Goal: Task Accomplishment & Management: Use online tool/utility

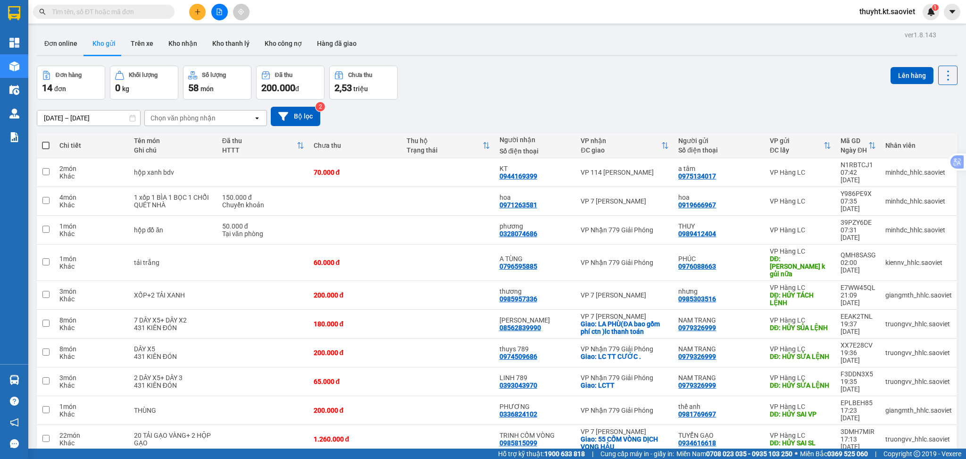
click at [896, 412] on span "100 / trang" at bounding box center [912, 410] width 34 height 9
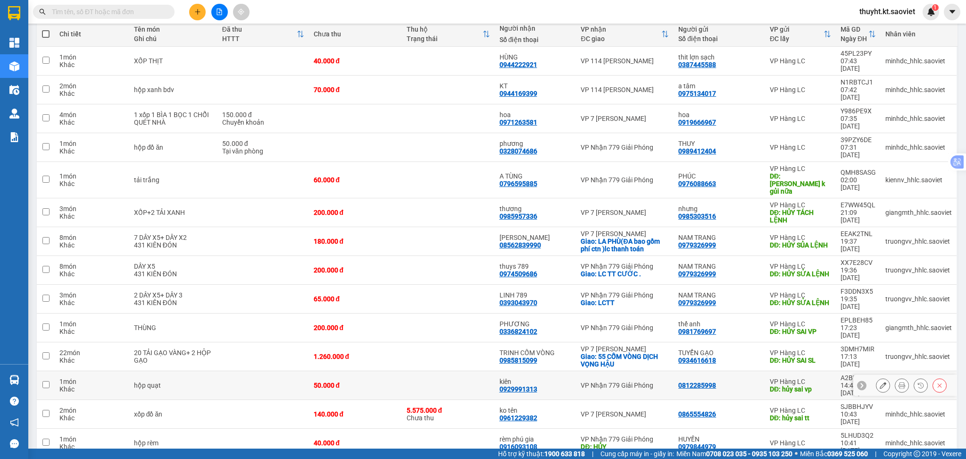
scroll to position [121, 0]
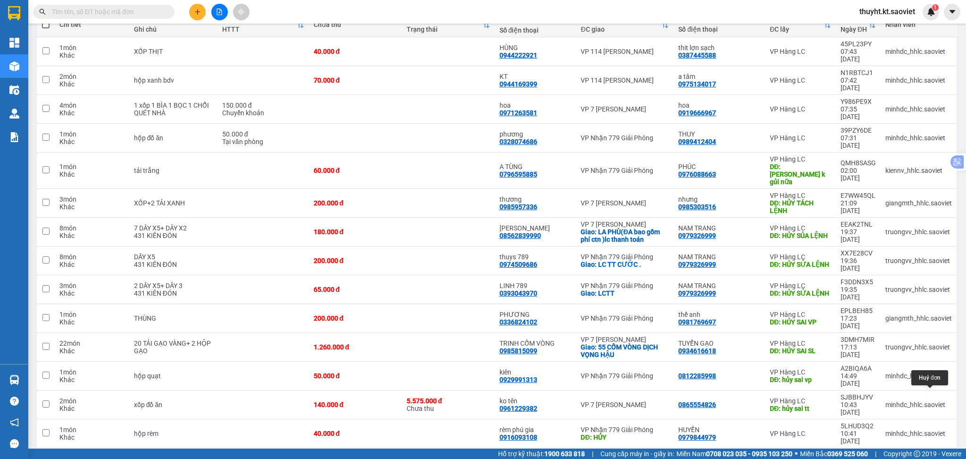
click at [938, 458] on icon at bounding box center [940, 462] width 4 height 4
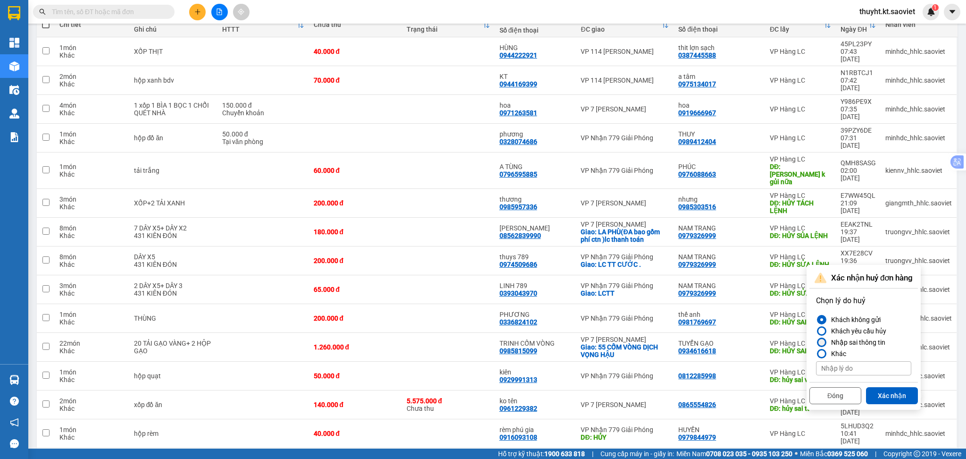
click at [861, 341] on div "Nhập sai thông tin" at bounding box center [857, 341] width 58 height 11
click at [816, 342] on input "Nhập sai thông tin" at bounding box center [816, 342] width 0 height 0
click at [894, 395] on button "Xác nhận" at bounding box center [892, 395] width 52 height 17
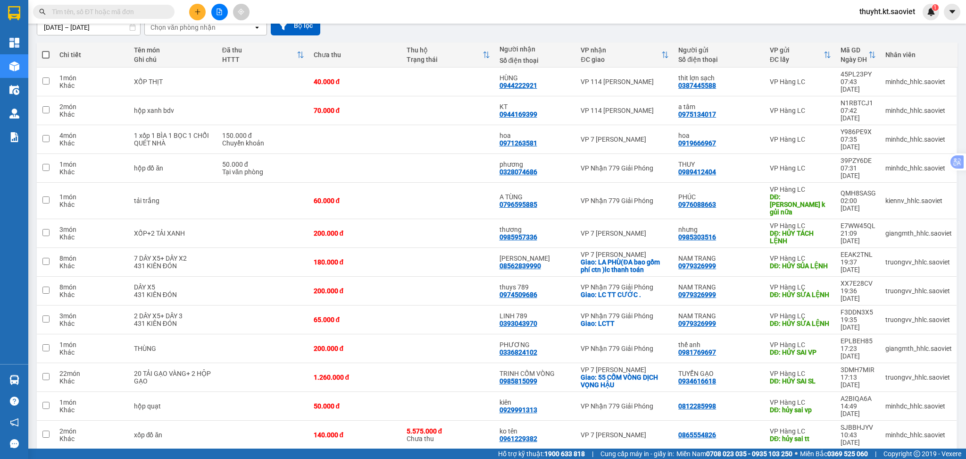
scroll to position [92, 0]
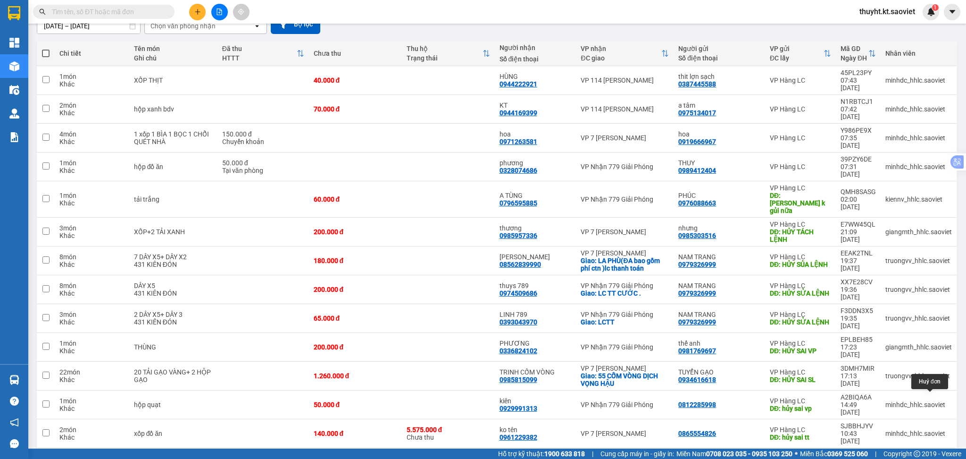
click at [937, 458] on icon at bounding box center [940, 462] width 7 height 7
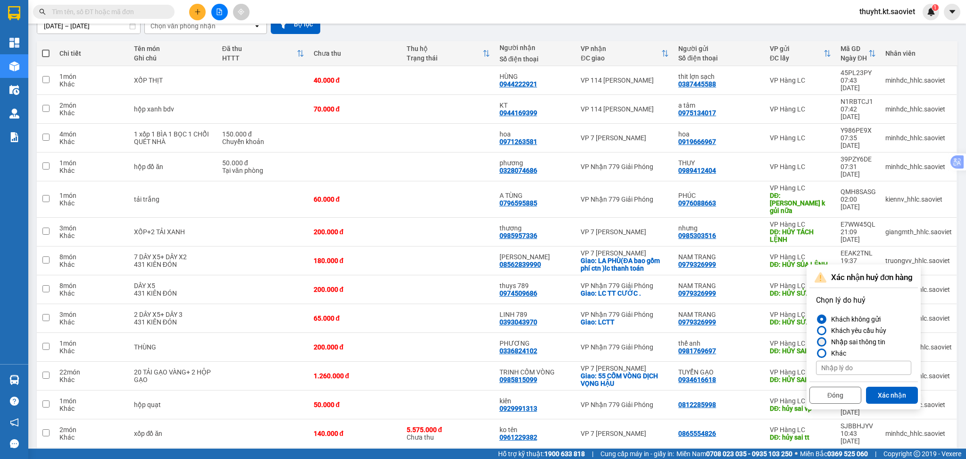
click at [865, 345] on div "Nhập sai thông tin" at bounding box center [857, 341] width 58 height 11
click at [816, 342] on input "Nhập sai thông tin" at bounding box center [816, 342] width 0 height 0
click at [901, 395] on button "Xác nhận" at bounding box center [892, 395] width 52 height 17
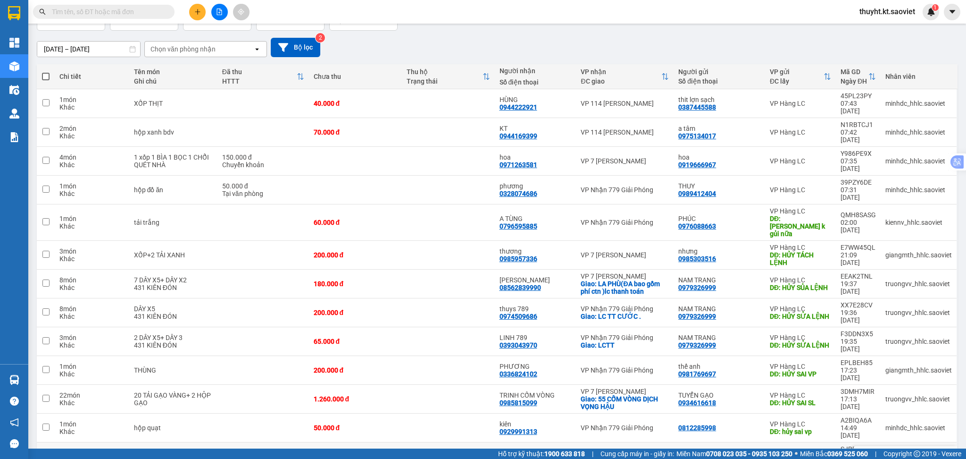
scroll to position [70, 0]
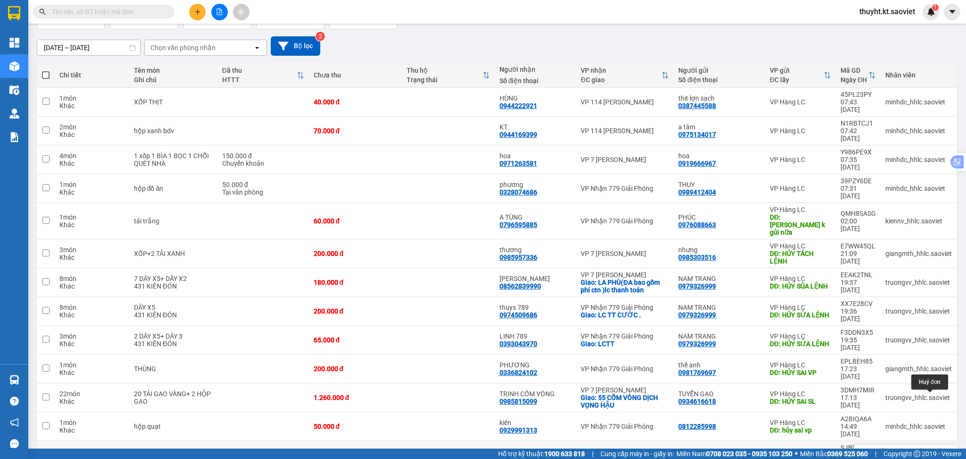
click at [937, 452] on icon at bounding box center [940, 455] width 7 height 7
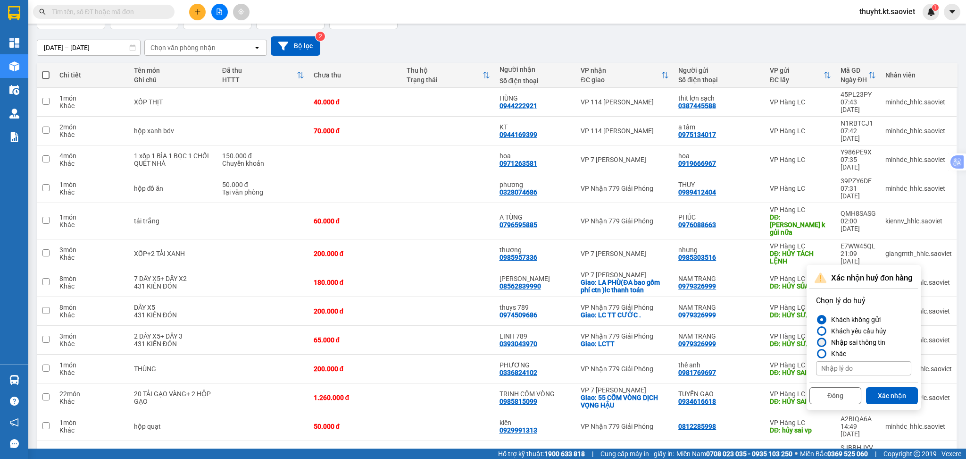
click at [862, 340] on div "Nhập sai thông tin" at bounding box center [857, 341] width 58 height 11
click at [816, 342] on input "Nhập sai thông tin" at bounding box center [816, 342] width 0 height 0
click at [891, 401] on button "Xác nhận" at bounding box center [892, 395] width 52 height 17
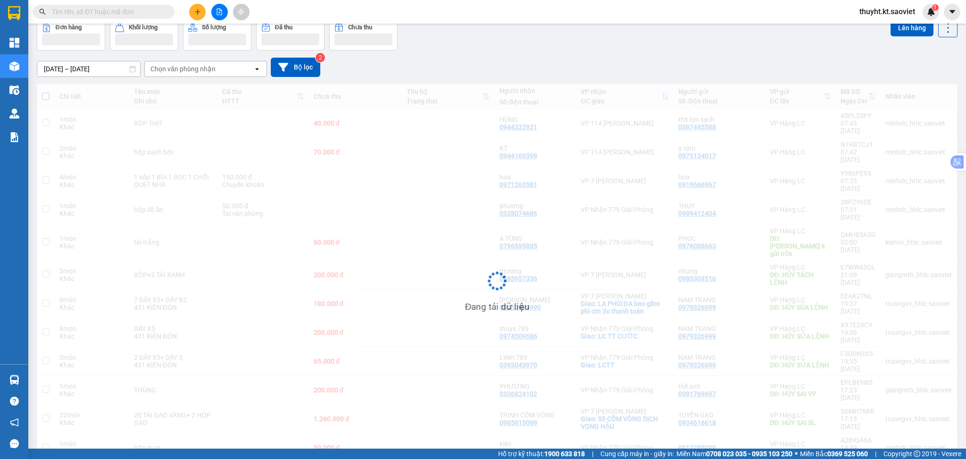
scroll to position [49, 0]
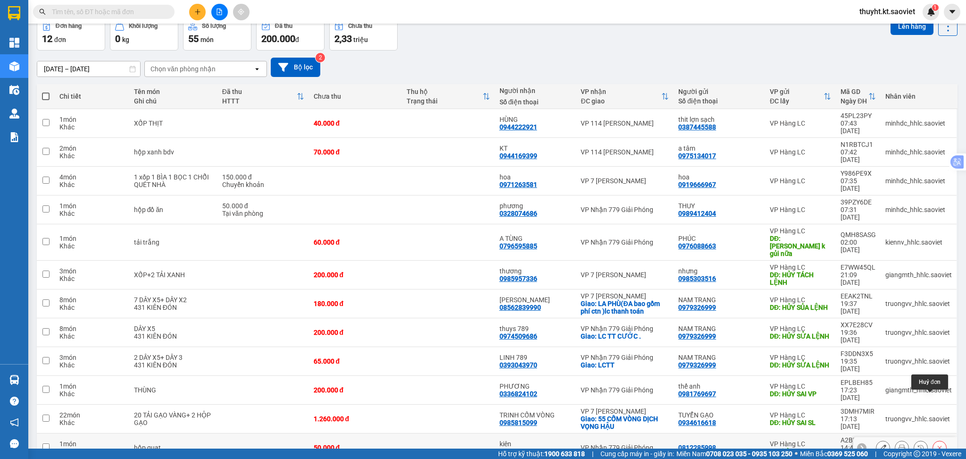
click at [934, 439] on button at bounding box center [939, 447] width 13 height 17
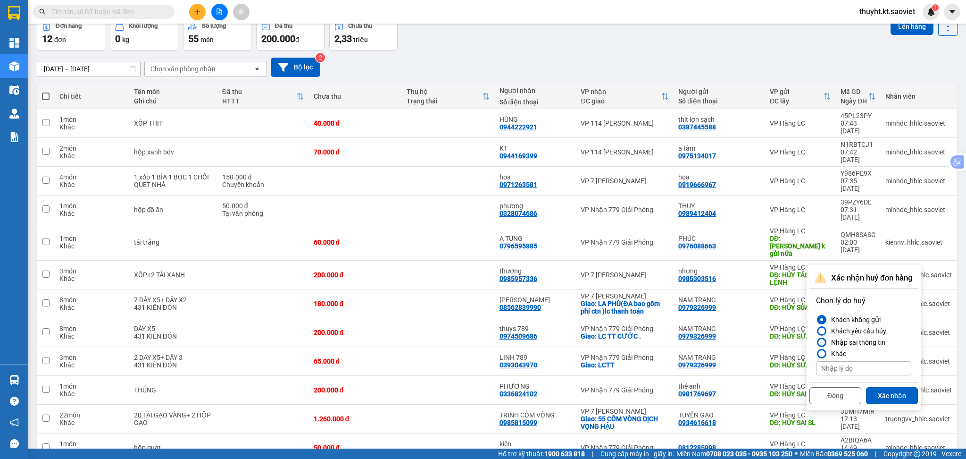
click at [857, 343] on div "Nhập sai thông tin" at bounding box center [857, 341] width 58 height 11
click at [816, 342] on input "Nhập sai thông tin" at bounding box center [816, 342] width 0 height 0
click at [881, 390] on button "Xác nhận" at bounding box center [892, 395] width 52 height 17
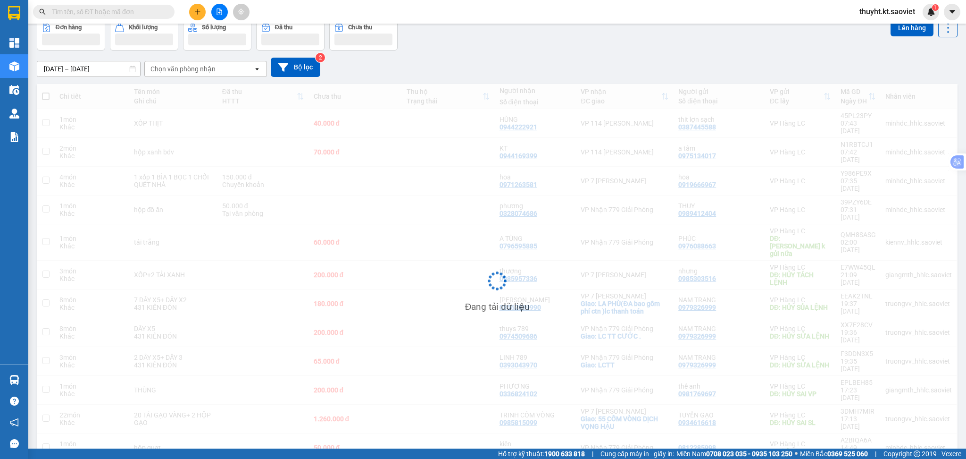
scroll to position [43, 0]
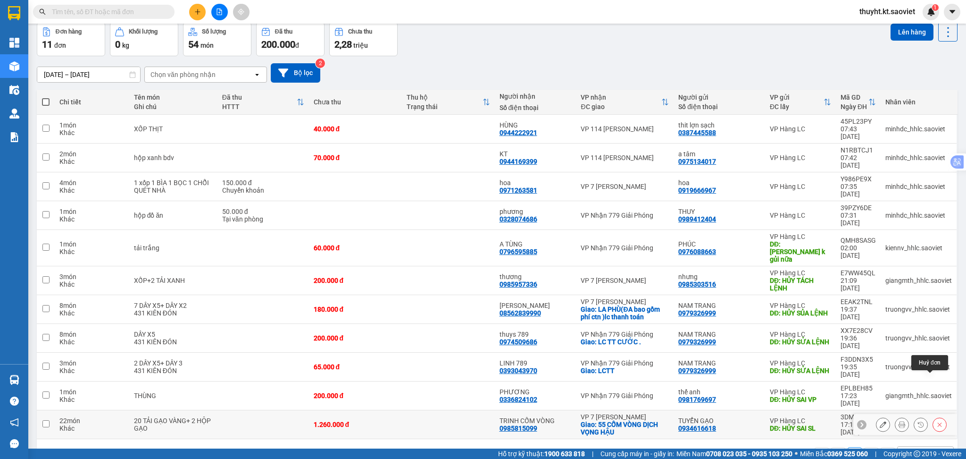
click at [938, 422] on icon at bounding box center [940, 424] width 4 height 4
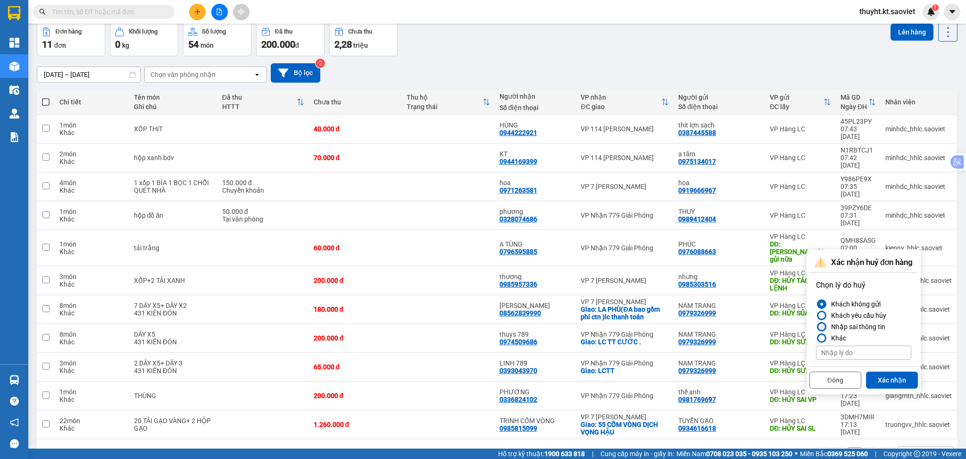
click at [840, 321] on div "Nhập sai thông tin" at bounding box center [857, 326] width 58 height 11
click at [816, 327] on input "Nhập sai thông tin" at bounding box center [816, 327] width 0 height 0
click at [880, 377] on button "Xác nhận" at bounding box center [892, 379] width 52 height 17
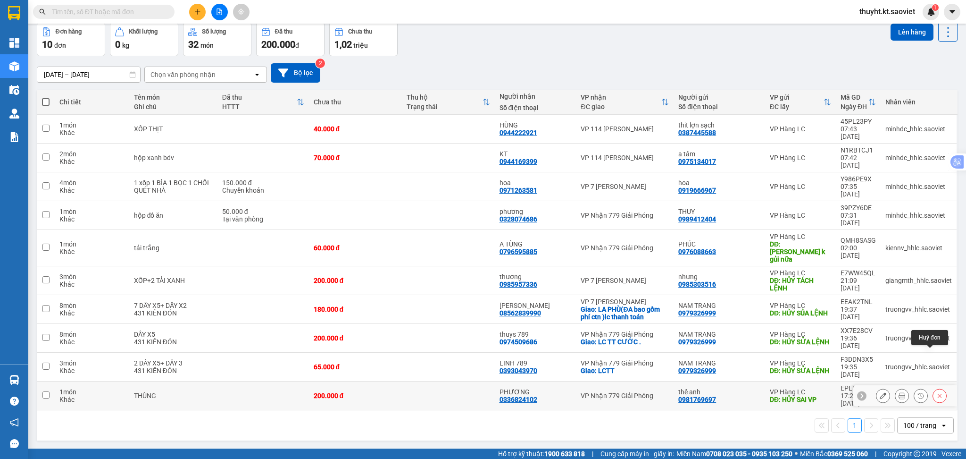
click at [937, 392] on icon at bounding box center [940, 395] width 7 height 7
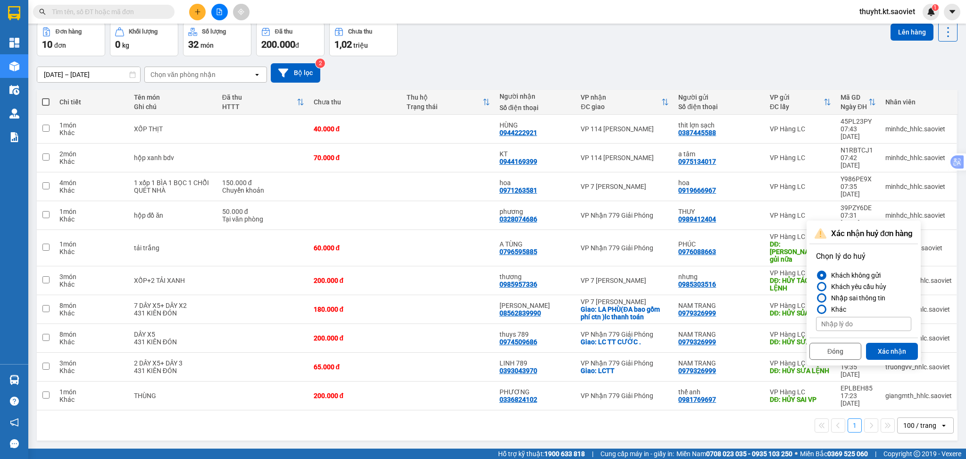
click at [848, 296] on div "Nhập sai thông tin" at bounding box center [857, 297] width 58 height 11
click at [816, 298] on input "Nhập sai thông tin" at bounding box center [816, 298] width 0 height 0
click at [891, 347] on button "Xác nhận" at bounding box center [892, 351] width 52 height 17
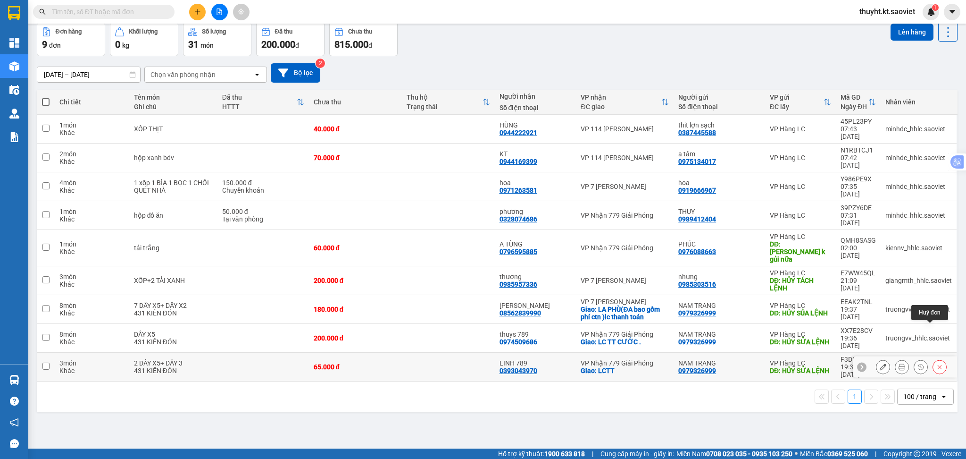
click at [933, 359] on button at bounding box center [939, 367] width 13 height 17
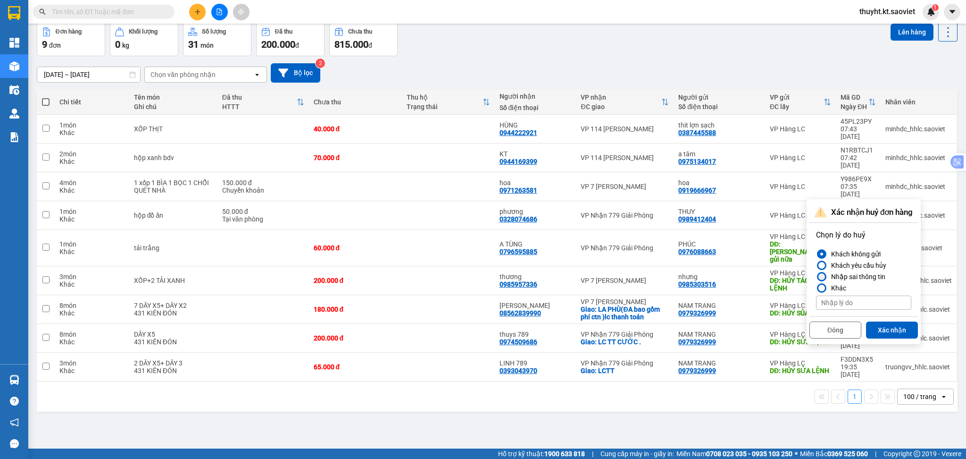
click at [851, 277] on div "Nhập sai thông tin" at bounding box center [857, 276] width 58 height 11
click at [816, 277] on input "Nhập sai thông tin" at bounding box center [816, 277] width 0 height 0
click at [882, 328] on button "Xác nhận" at bounding box center [892, 329] width 52 height 17
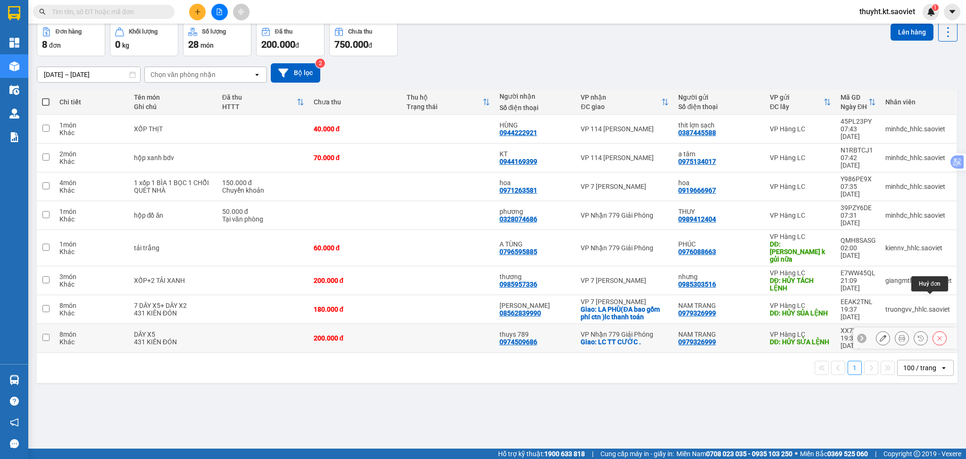
click at [933, 330] on button at bounding box center [939, 338] width 13 height 17
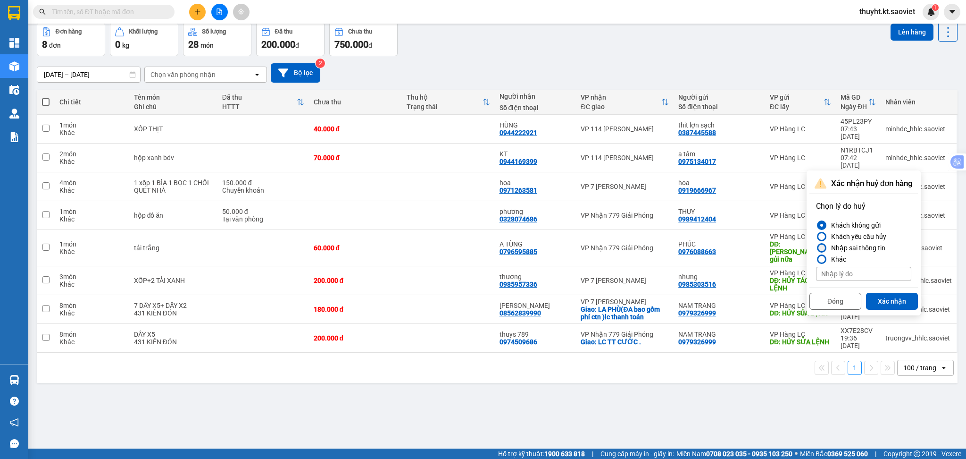
click at [841, 248] on div "Nhập sai thông tin" at bounding box center [857, 247] width 58 height 11
click at [816, 248] on input "Nhập sai thông tin" at bounding box center [816, 248] width 0 height 0
click at [889, 297] on button "Xác nhận" at bounding box center [892, 301] width 52 height 17
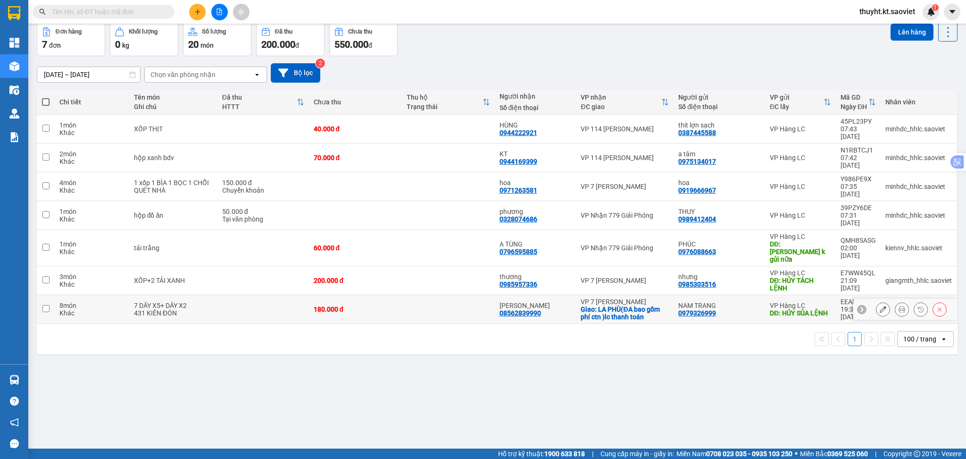
click at [936, 302] on div at bounding box center [940, 309] width 14 height 14
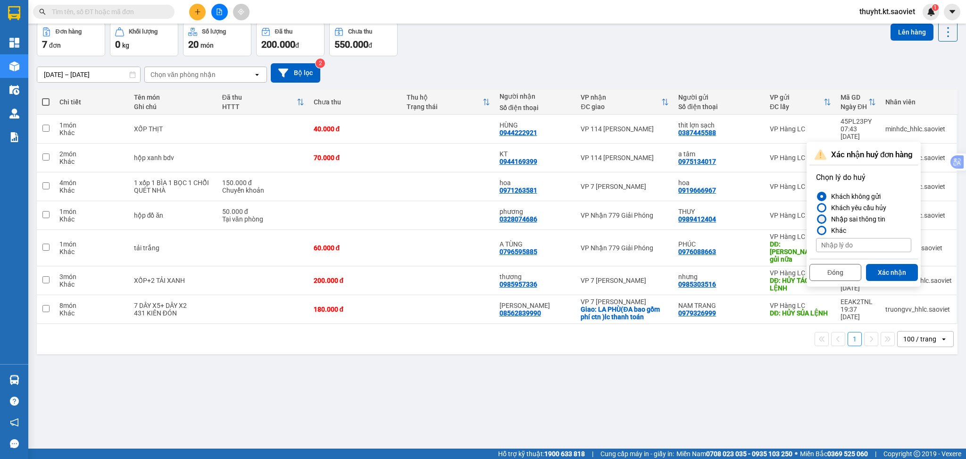
click at [874, 218] on div "Nhập sai thông tin" at bounding box center [857, 218] width 58 height 11
click at [816, 219] on input "Nhập sai thông tin" at bounding box center [816, 219] width 0 height 0
click at [902, 266] on button "Xác nhận" at bounding box center [892, 272] width 52 height 17
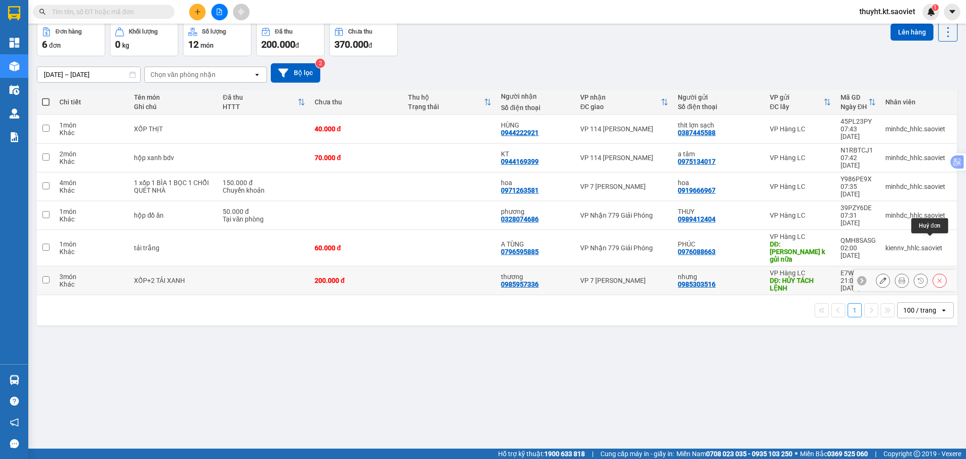
click at [937, 277] on icon at bounding box center [940, 280] width 7 height 7
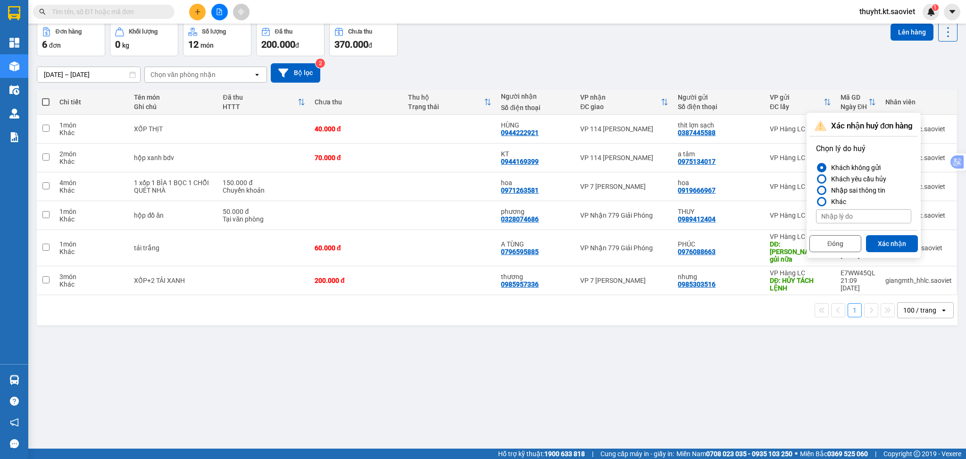
click at [861, 194] on div "Nhập sai thông tin" at bounding box center [857, 190] width 58 height 11
click at [816, 190] on input "Nhập sai thông tin" at bounding box center [816, 190] width 0 height 0
click at [890, 237] on button "Xác nhận" at bounding box center [892, 243] width 52 height 17
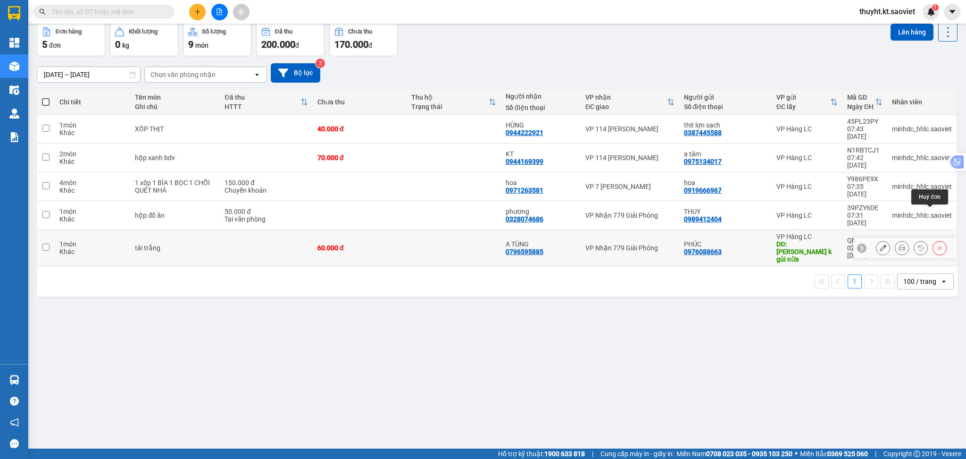
click at [938, 246] on icon at bounding box center [940, 248] width 4 height 4
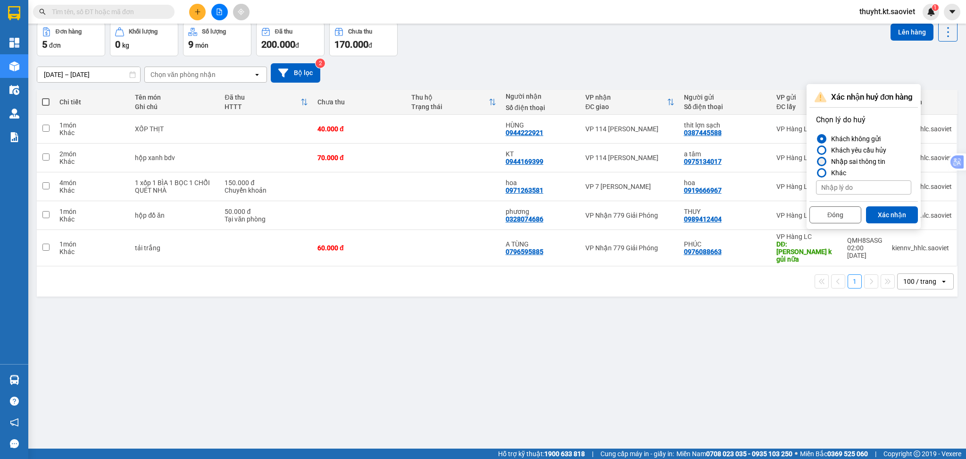
click at [840, 160] on div "Nhập sai thông tin" at bounding box center [857, 161] width 58 height 11
click at [816, 161] on input "Nhập sai thông tin" at bounding box center [816, 161] width 0 height 0
click at [886, 211] on button "Xác nhận" at bounding box center [892, 214] width 52 height 17
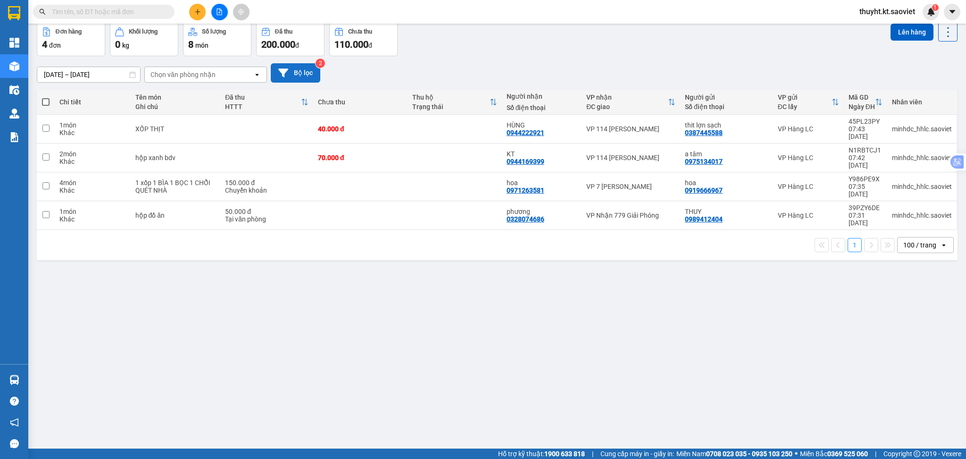
click at [302, 68] on button "Bộ lọc" at bounding box center [296, 72] width 50 height 19
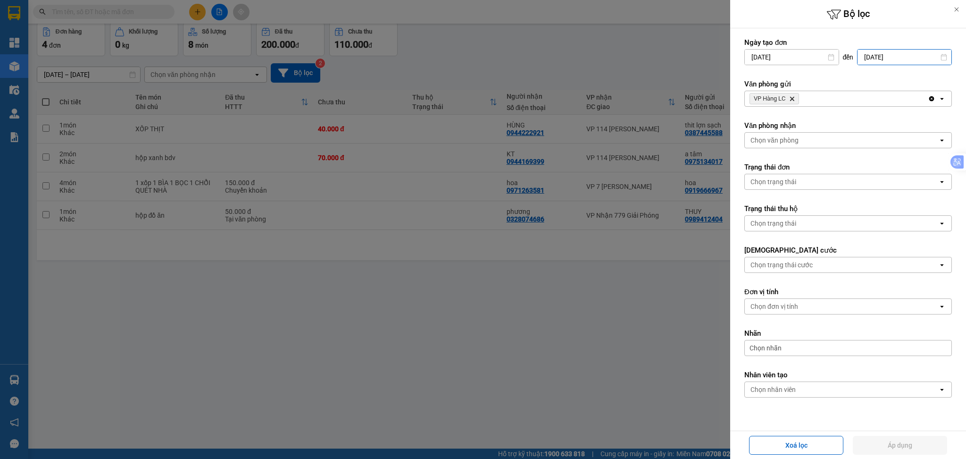
click at [900, 53] on input "[DATE]" at bounding box center [905, 57] width 94 height 15
click at [880, 146] on div "12" at bounding box center [887, 146] width 19 height 19
type input "[DATE]"
click at [852, 94] on div "VP Hàng LC Delete" at bounding box center [836, 98] width 183 height 15
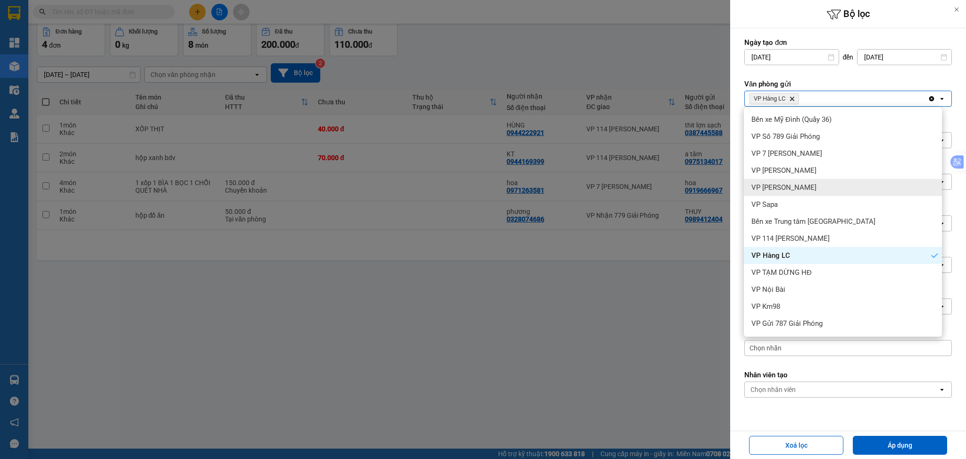
click at [833, 182] on div "VP [PERSON_NAME]" at bounding box center [843, 187] width 198 height 17
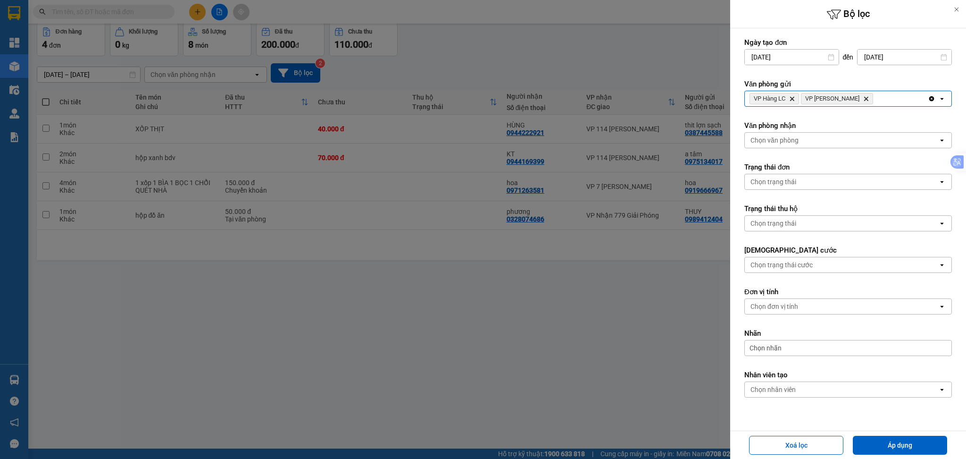
click at [869, 96] on div "VP Hàng LC Delete VP Bảo Hà Delete" at bounding box center [836, 98] width 183 height 15
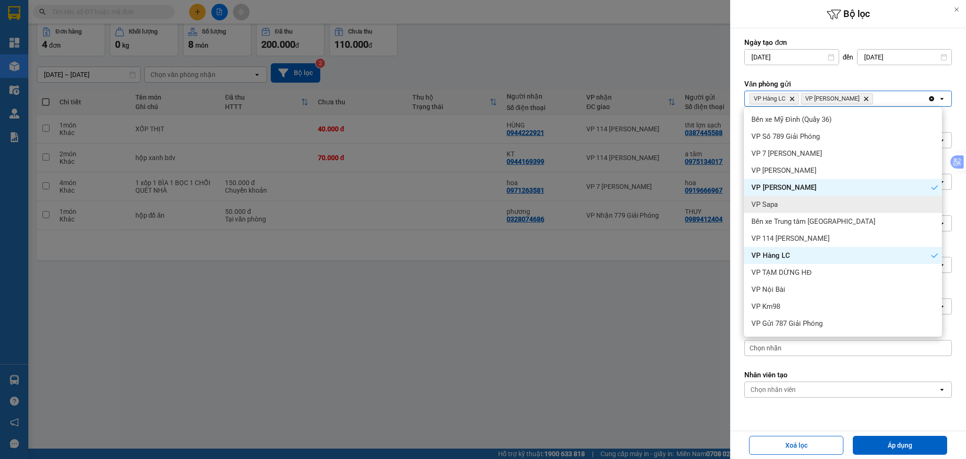
click at [828, 205] on div "VP Sapa" at bounding box center [843, 204] width 198 height 17
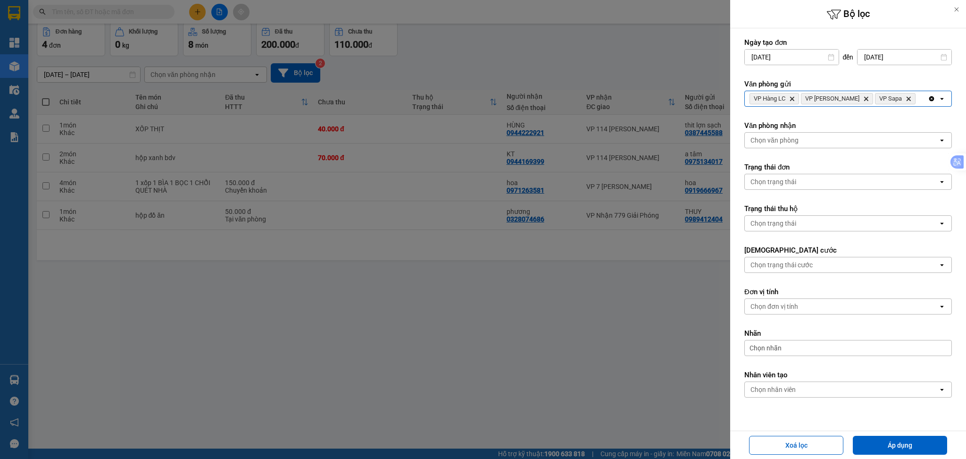
click at [905, 101] on div "VP Hàng LC Delete VP [PERSON_NAME] Delete VP Sapa Delete" at bounding box center [836, 98] width 183 height 15
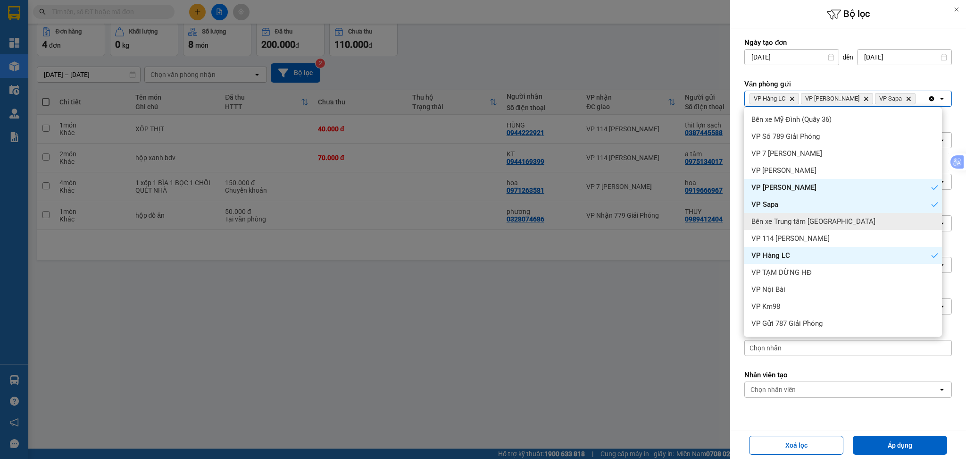
click at [847, 226] on div "Bến xe Trung tâm [GEOGRAPHIC_DATA]" at bounding box center [843, 221] width 198 height 17
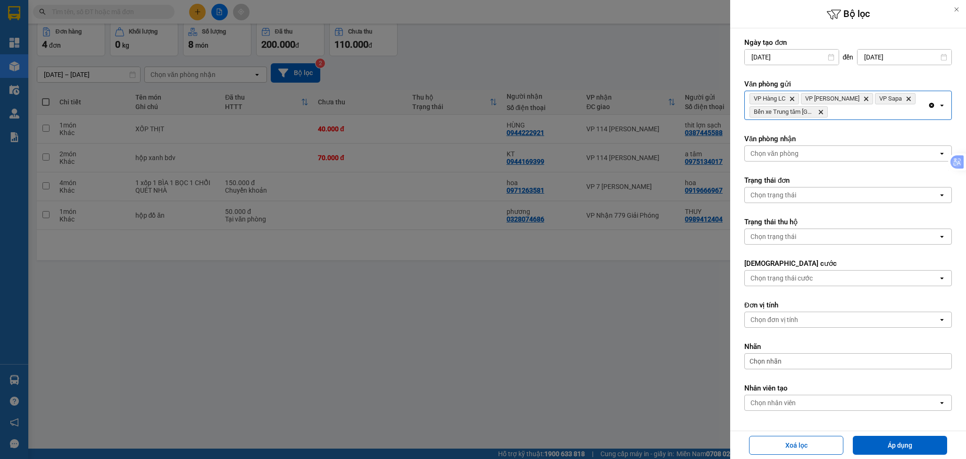
click at [841, 113] on div "VP Hàng LC Delete VP Bảo Hà Delete VP Sapa Delete Bến xe Trung tâm [GEOGRAPHIC_…" at bounding box center [836, 105] width 183 height 28
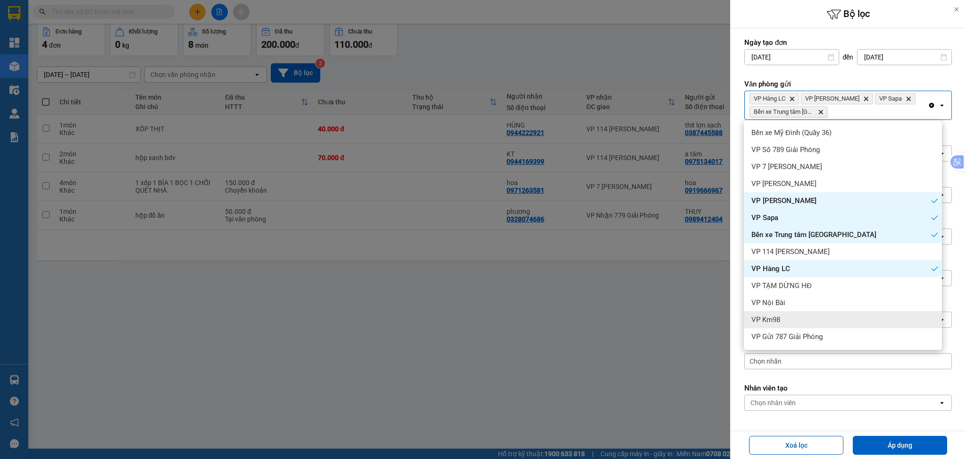
click at [822, 313] on div "VP Km98" at bounding box center [843, 319] width 198 height 17
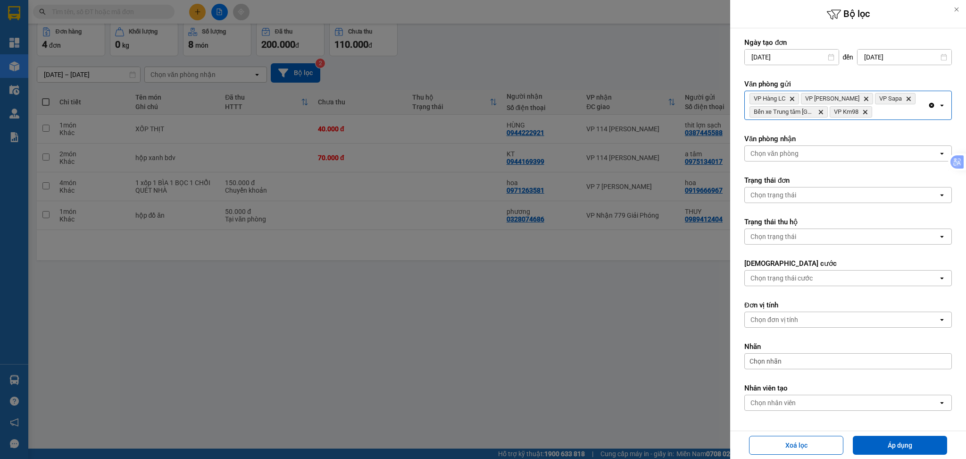
click at [886, 120] on div "VP Hàng LC Delete VP Bảo Hà Delete VP Sapa Delete Bến xe Trung tâm Lào Cai Dele…" at bounding box center [849, 105] width 208 height 29
click at [886, 116] on div "VP Hàng LC Delete VP Bảo Hà Delete VP Sapa Delete Bến xe Trung tâm Lào Cai Dele…" at bounding box center [836, 105] width 183 height 28
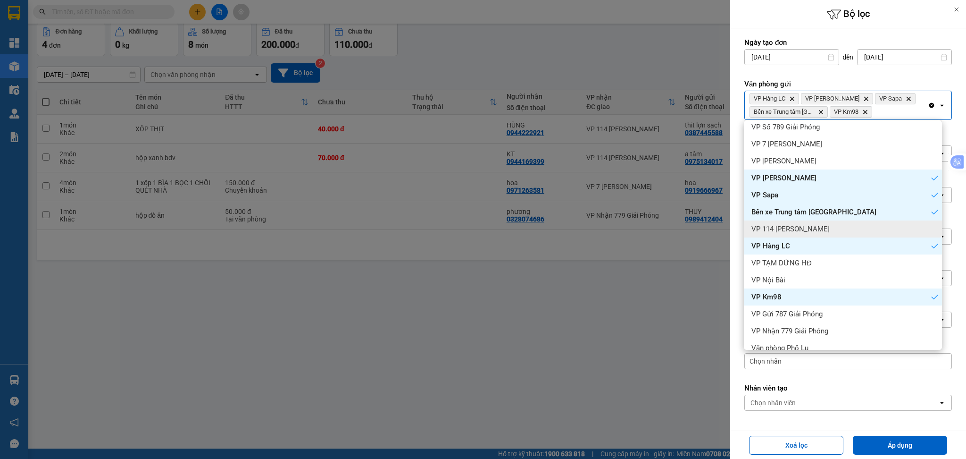
scroll to position [33, 0]
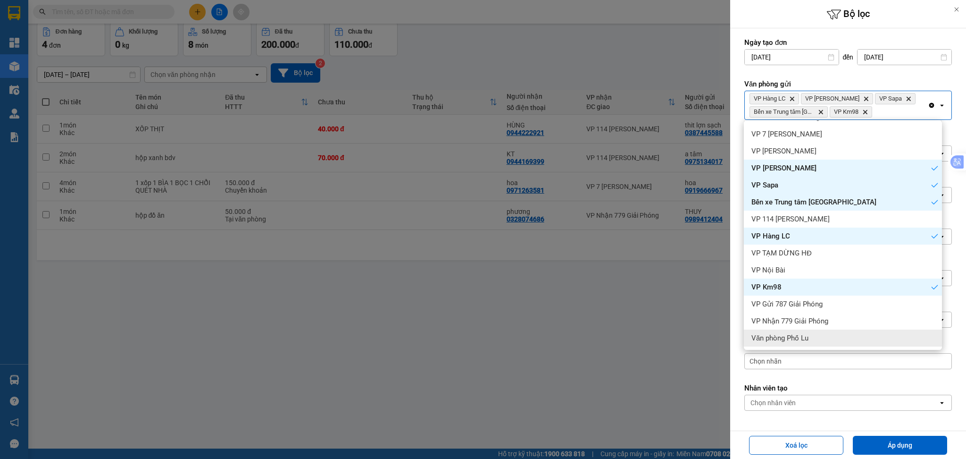
click at [839, 329] on div "Văn phòng Phố Lu" at bounding box center [843, 337] width 198 height 17
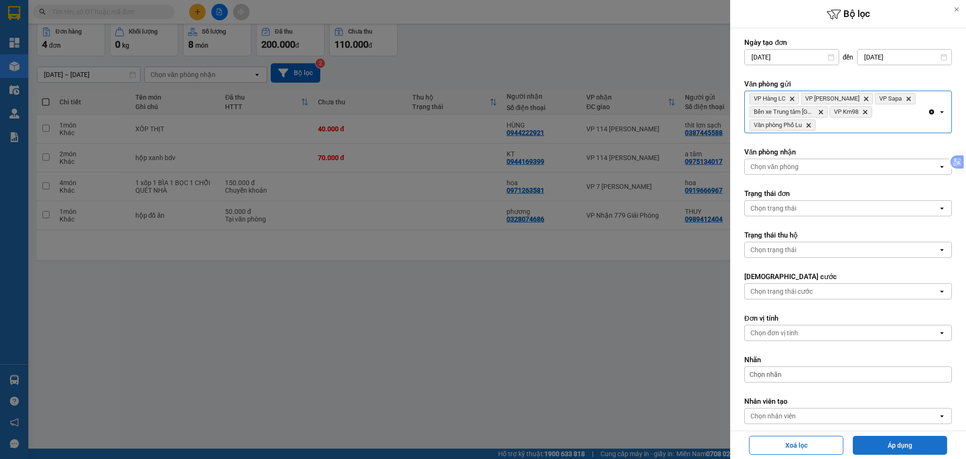
click at [884, 447] on button "Áp dụng" at bounding box center [900, 445] width 94 height 19
type input "[DATE] – [DATE]"
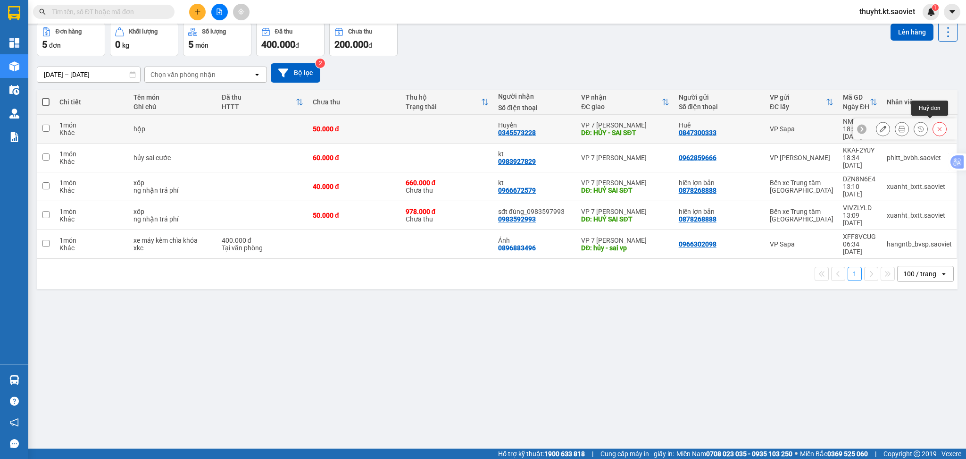
click at [933, 121] on button at bounding box center [939, 129] width 13 height 17
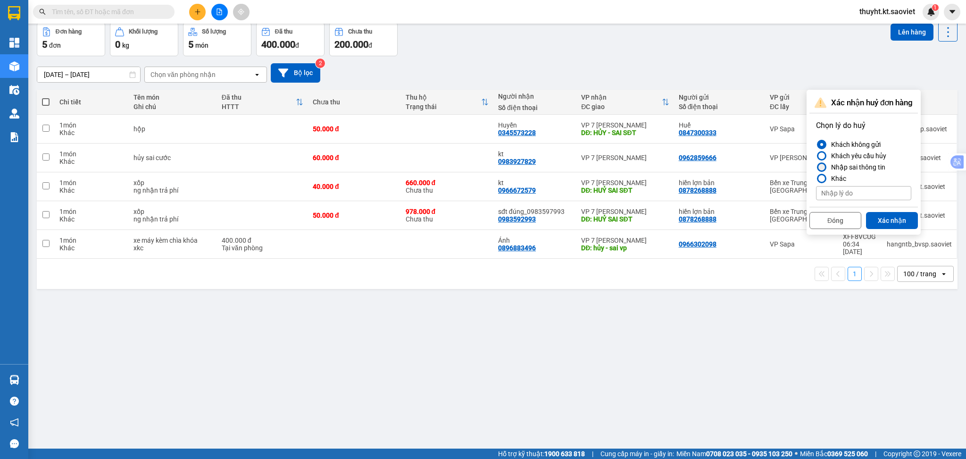
click at [874, 170] on div "Nhập sai thông tin" at bounding box center [857, 166] width 58 height 11
click at [816, 167] on input "Nhập sai thông tin" at bounding box center [816, 167] width 0 height 0
click at [882, 215] on button "Xác nhận" at bounding box center [892, 220] width 52 height 17
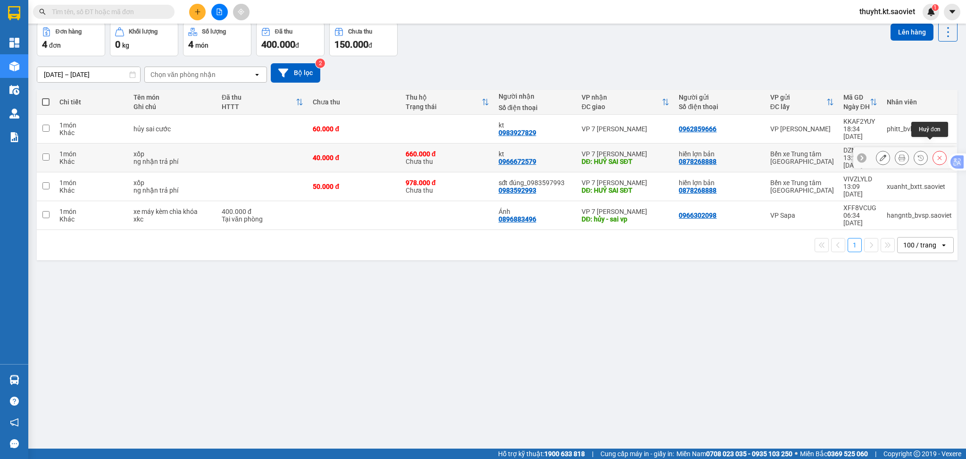
click at [937, 154] on icon at bounding box center [940, 157] width 7 height 7
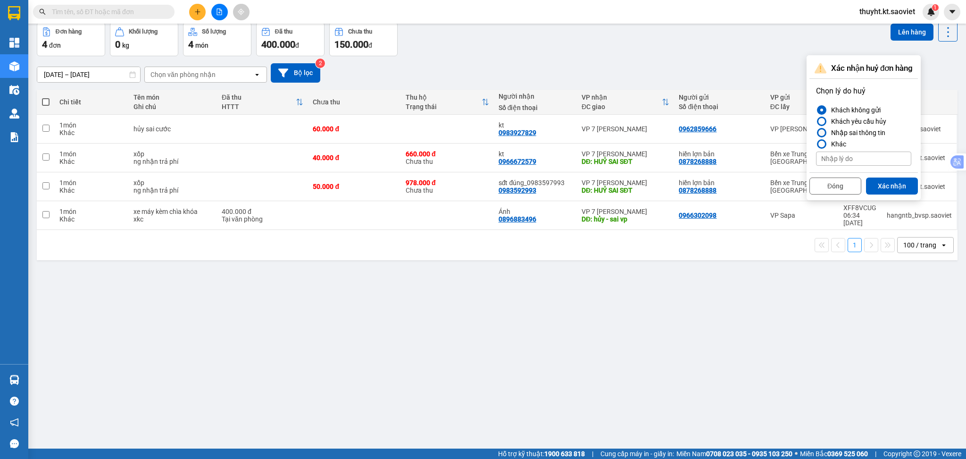
click at [854, 136] on div "Nhập sai thông tin" at bounding box center [857, 132] width 58 height 11
click at [816, 133] on input "Nhập sai thông tin" at bounding box center [816, 133] width 0 height 0
click at [891, 183] on button "Xác nhận" at bounding box center [892, 185] width 52 height 17
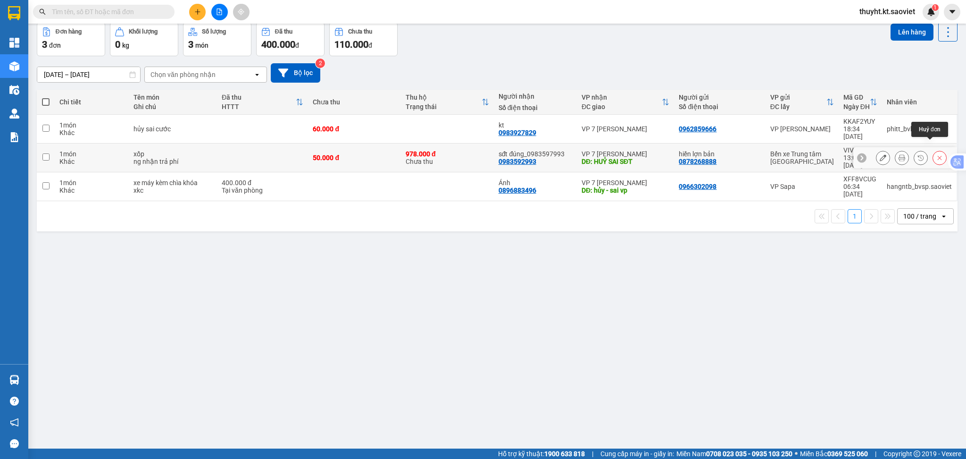
click at [937, 154] on icon at bounding box center [940, 157] width 7 height 7
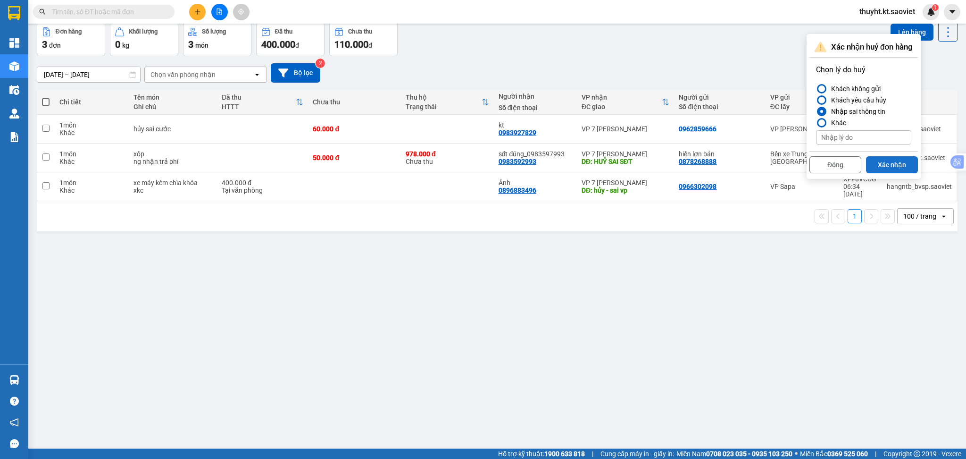
click at [882, 167] on button "Xác nhận" at bounding box center [892, 164] width 52 height 17
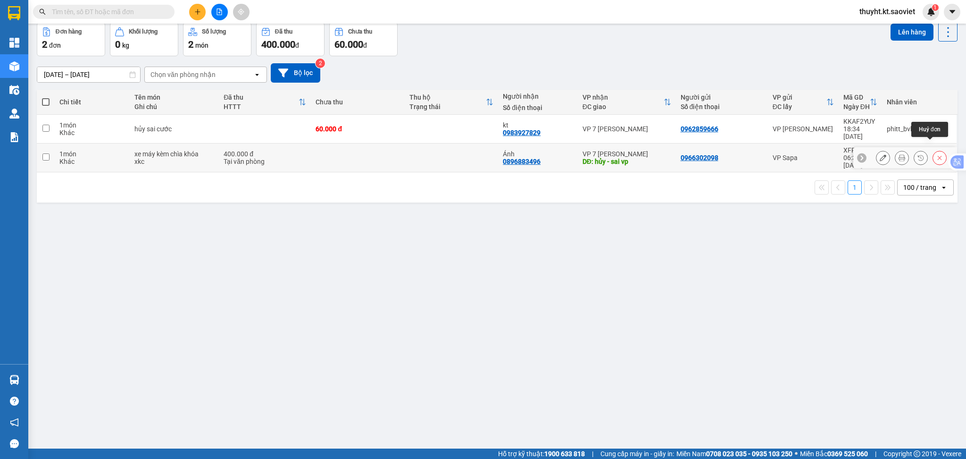
click at [934, 150] on button at bounding box center [939, 158] width 13 height 17
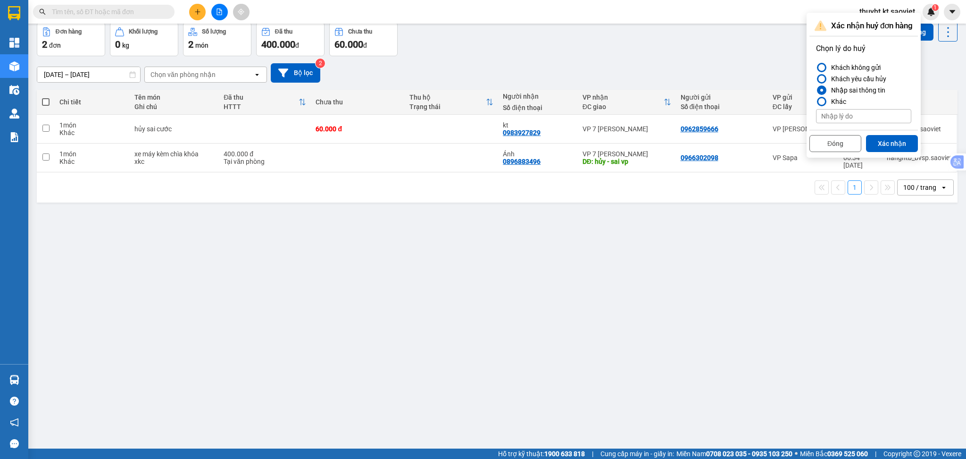
click at [886, 144] on button "Xác nhận" at bounding box center [892, 143] width 52 height 17
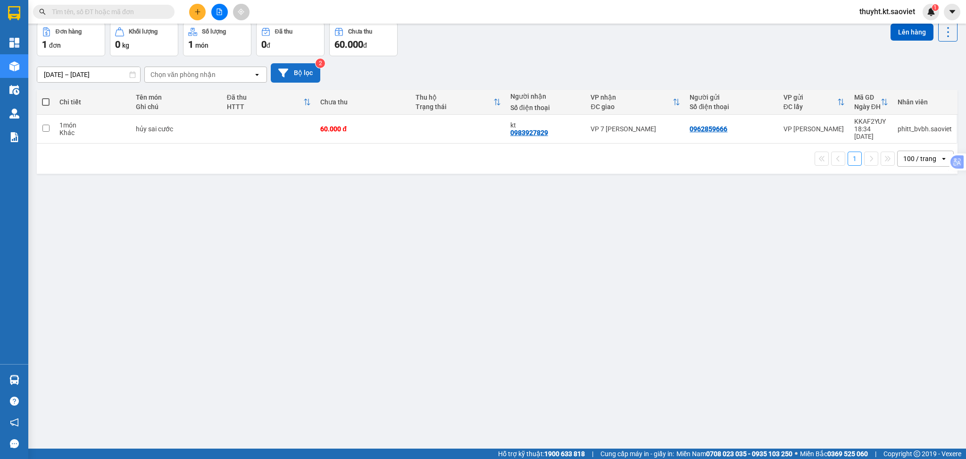
click at [303, 76] on button "Bộ lọc" at bounding box center [296, 72] width 50 height 19
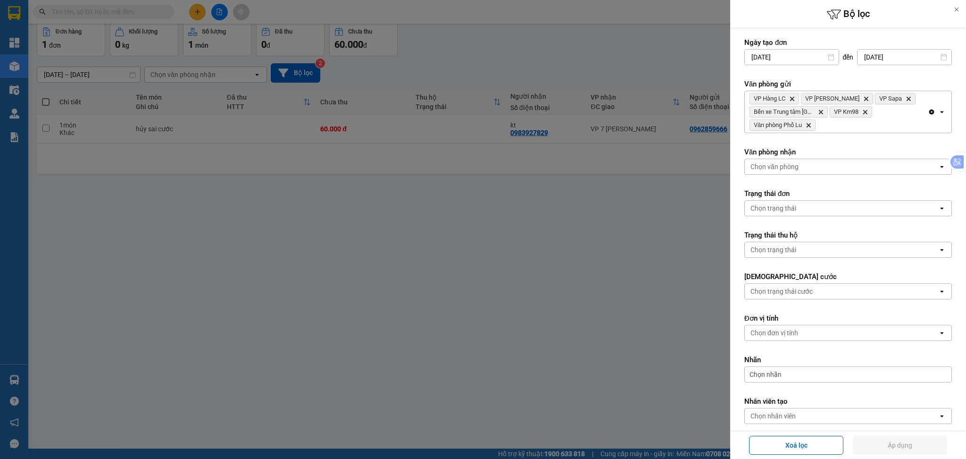
click at [561, 284] on div at bounding box center [483, 229] width 966 height 459
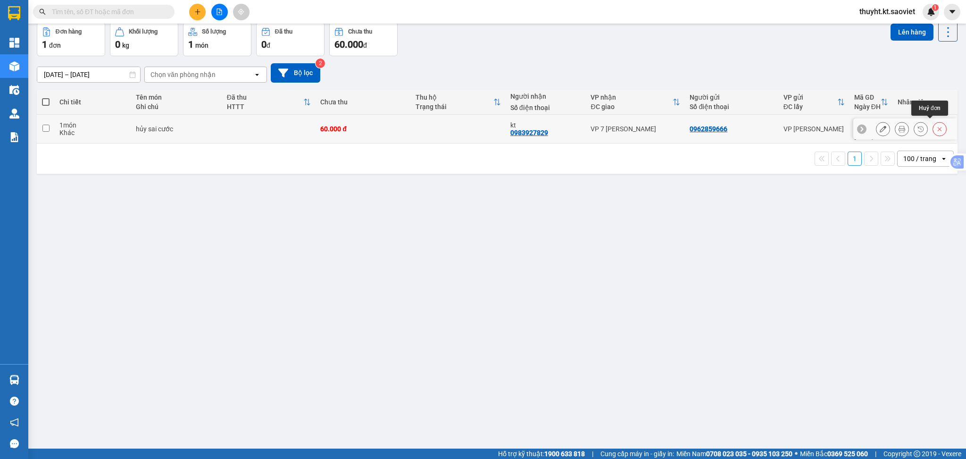
click at [937, 126] on icon at bounding box center [940, 129] width 7 height 7
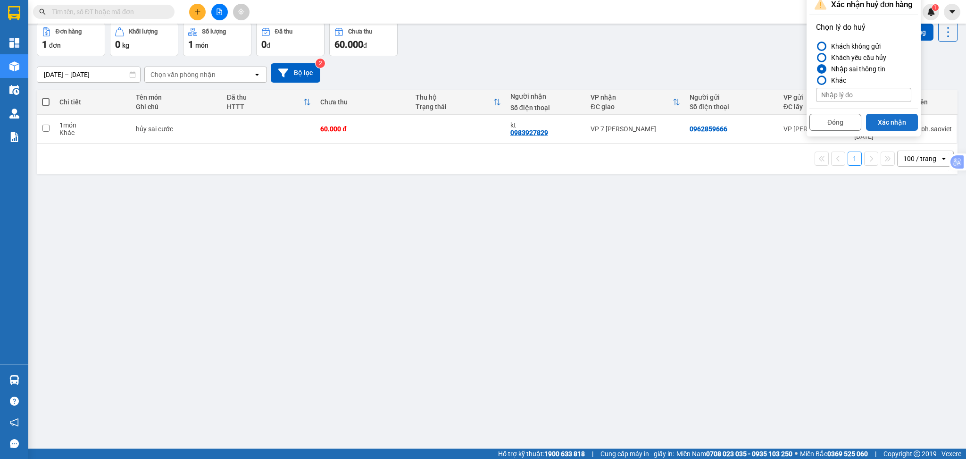
click at [886, 123] on button "Xác nhận" at bounding box center [892, 122] width 52 height 17
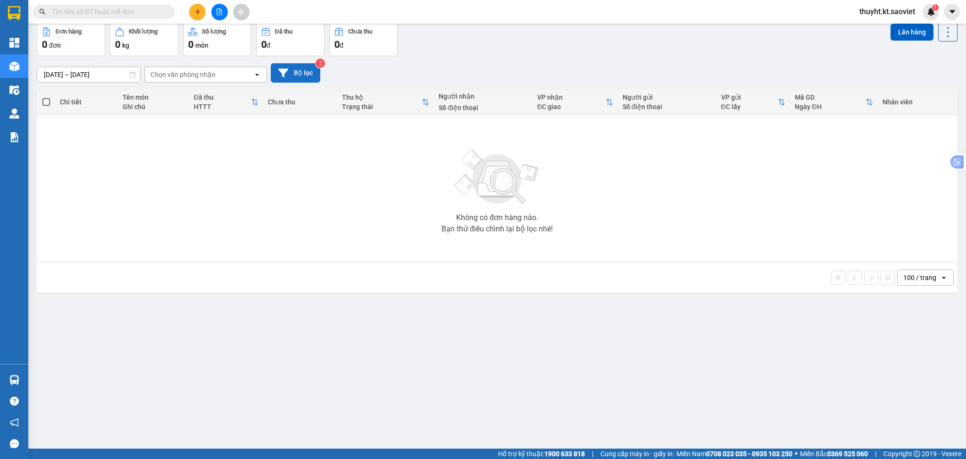
click at [304, 70] on button "Bộ lọc" at bounding box center [296, 72] width 50 height 19
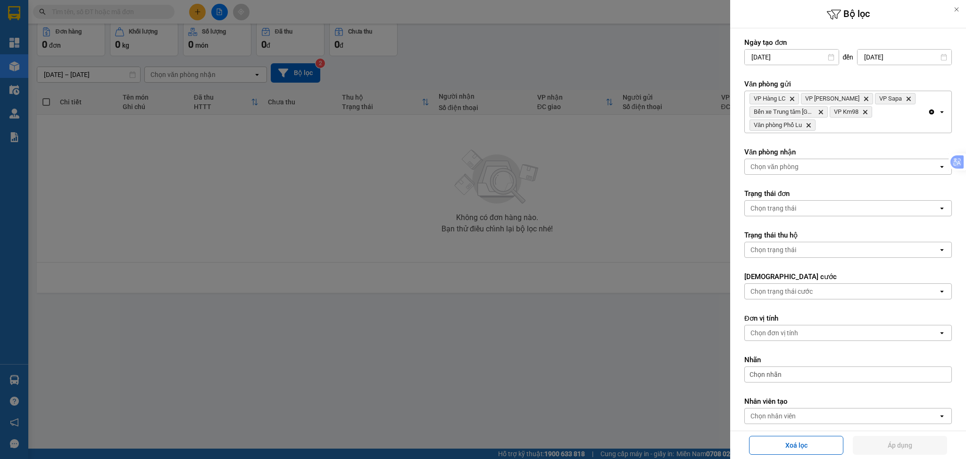
click at [861, 128] on div "VP Hàng LC Delete VP Bảo Hà Delete VP Sapa Delete Bến xe Trung tâm Lào Cai Dele…" at bounding box center [836, 112] width 183 height 42
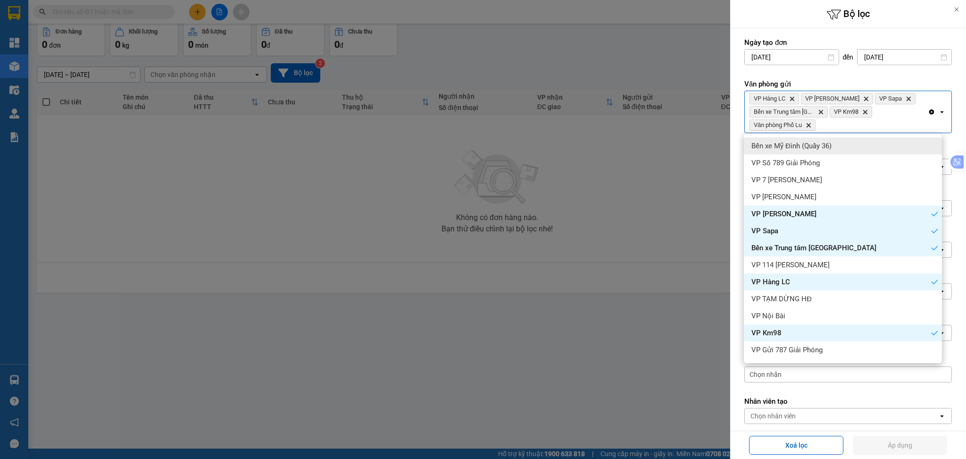
click at [865, 147] on div "Bến xe Mỹ Đình (Quầy 36)" at bounding box center [843, 145] width 198 height 17
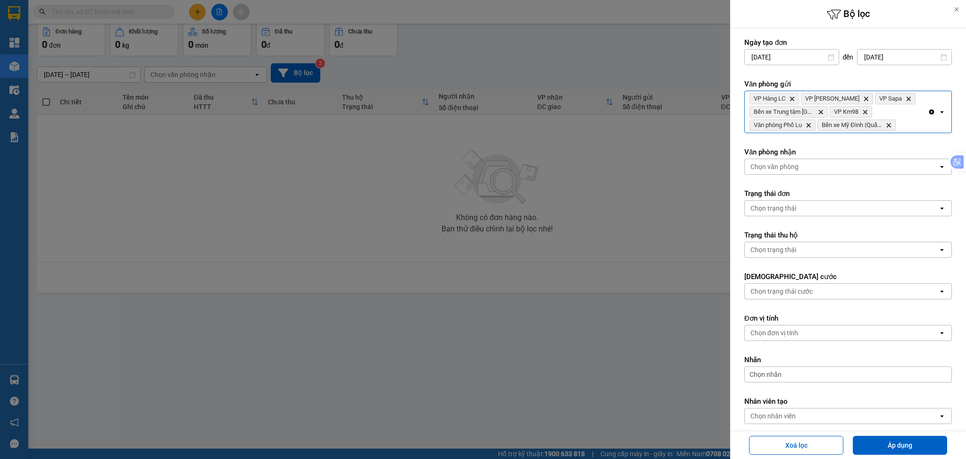
click at [911, 127] on div "VP Hàng LC Delete VP Bảo Hà Delete VP Sapa Delete Bến xe Trung tâm Lào Cai Dele…" at bounding box center [836, 112] width 183 height 42
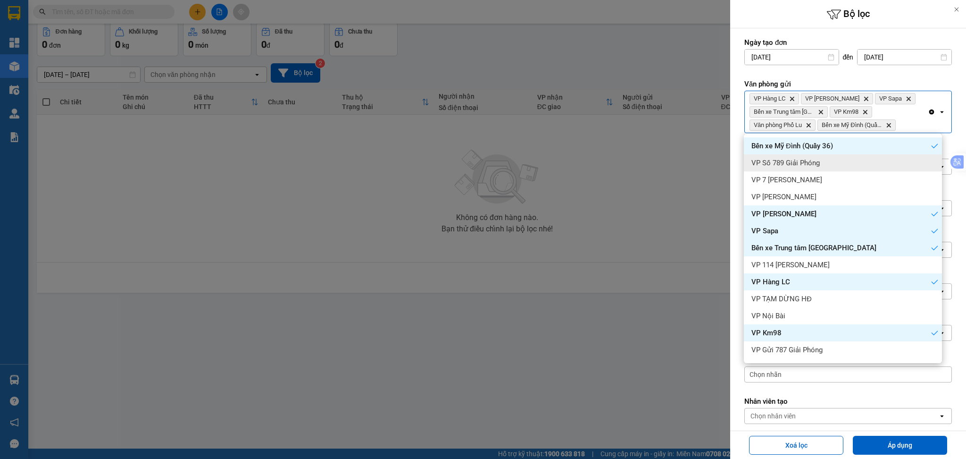
click at [896, 161] on div "VP Số 789 Giải Phóng" at bounding box center [843, 162] width 198 height 17
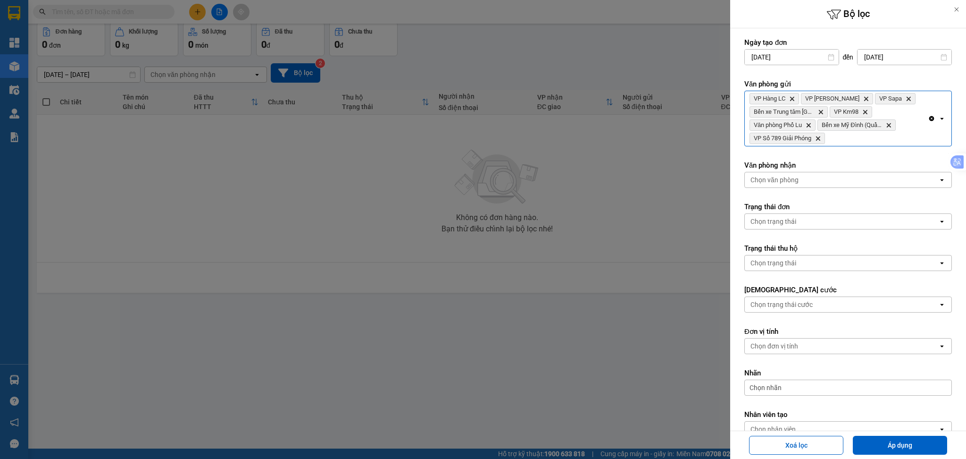
click at [891, 136] on div "VP Hàng LC Delete VP Bảo Hà Delete VP Sapa Delete Bến xe Trung tâm Lào Cai Dele…" at bounding box center [836, 118] width 183 height 55
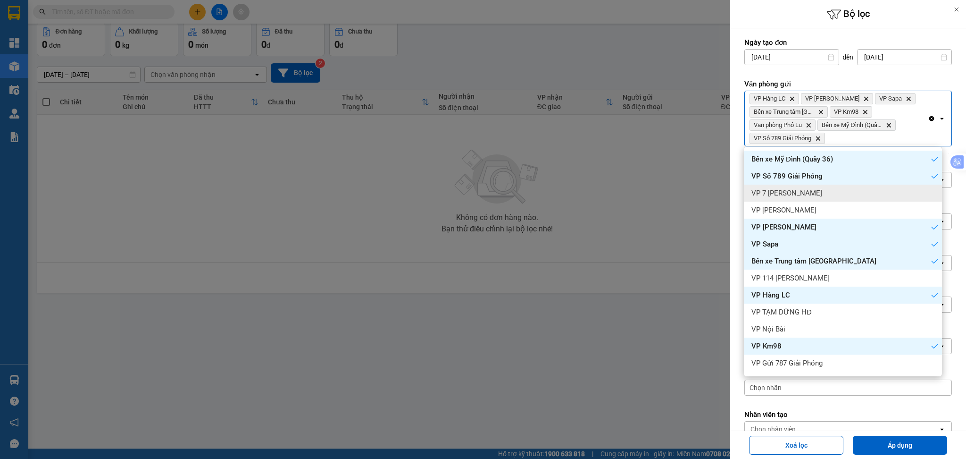
click at [869, 193] on div "VP 7 [PERSON_NAME]" at bounding box center [843, 193] width 198 height 17
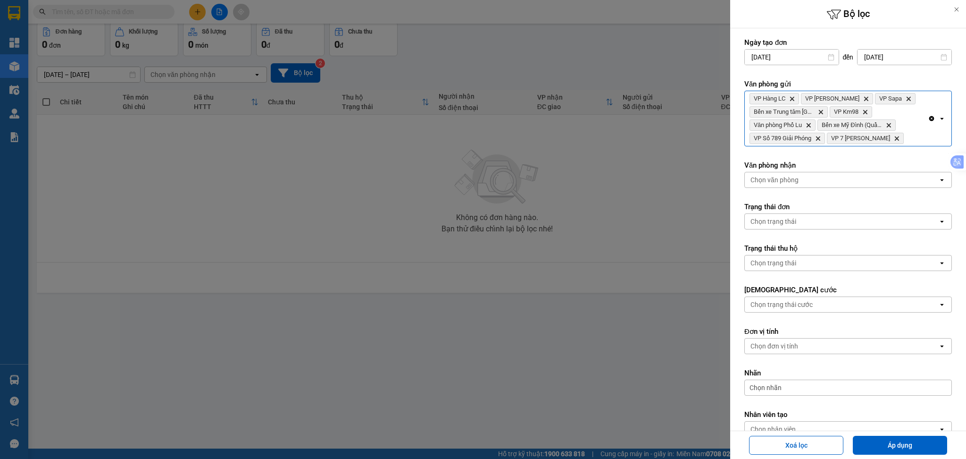
click at [915, 140] on div "VP Hàng LC Delete VP [PERSON_NAME] Delete VP Sapa Delete Bến xe Trung tâm Lào C…" at bounding box center [836, 118] width 183 height 55
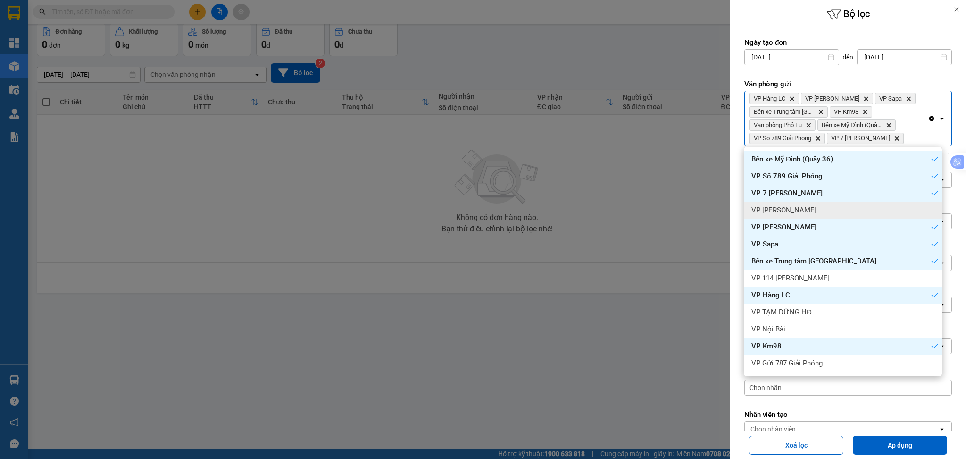
click at [892, 210] on div "VP [PERSON_NAME]" at bounding box center [843, 210] width 198 height 17
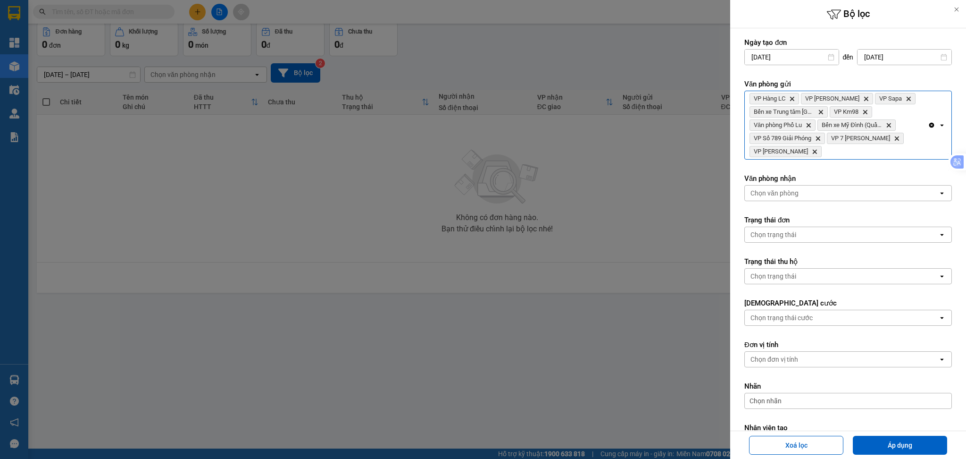
click at [882, 152] on div "VP Hàng LC Delete VP [PERSON_NAME] Delete VP Sapa Delete Bến xe Trung tâm Lào C…" at bounding box center [836, 125] width 183 height 68
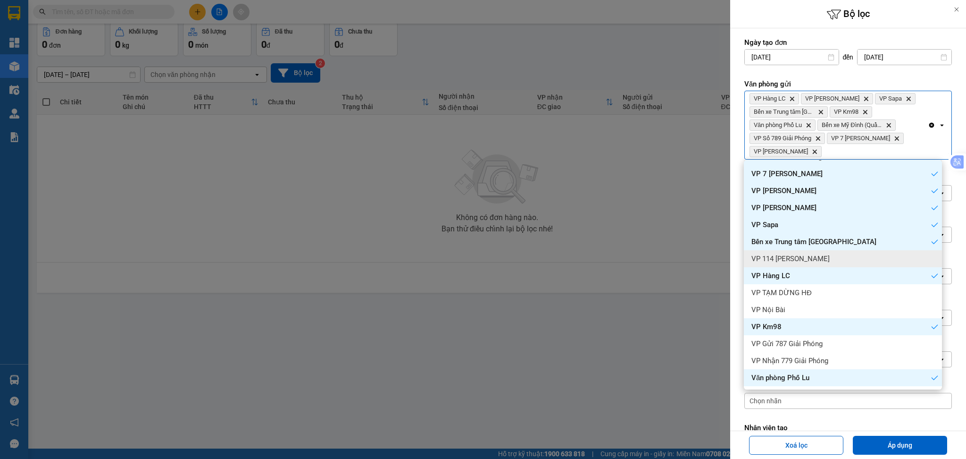
click at [864, 251] on div "VP 114 [PERSON_NAME]" at bounding box center [843, 258] width 198 height 17
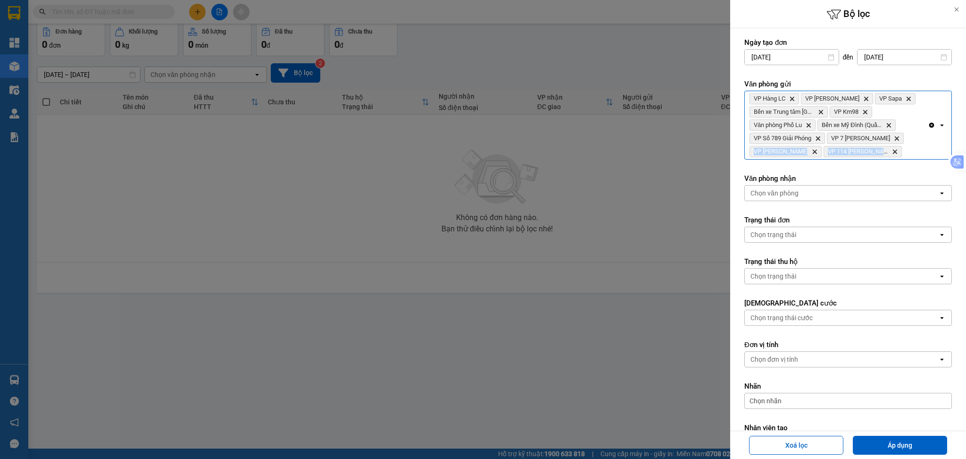
click at [892, 152] on div "VP Hàng LC Delete VP [PERSON_NAME] Delete VP Sapa Delete Bến xe Trung tâm Lào C…" at bounding box center [836, 125] width 183 height 68
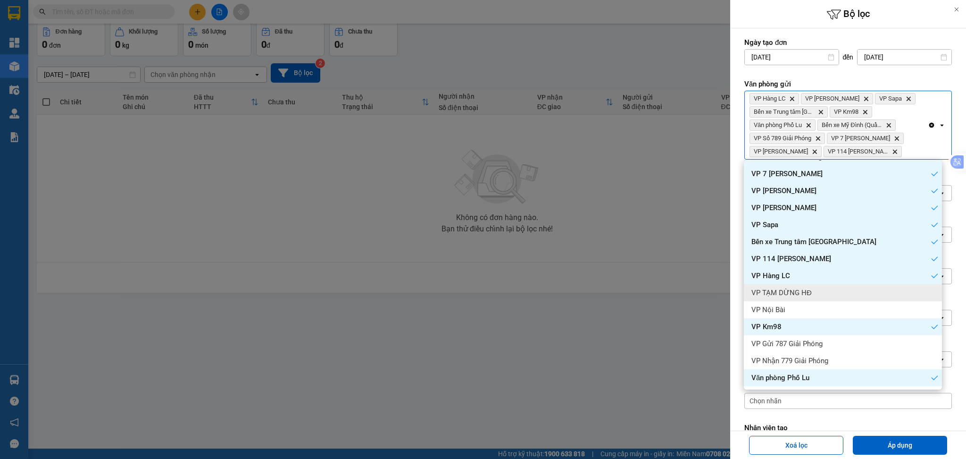
click at [874, 294] on div "VP TẠM DỪNG HĐ" at bounding box center [843, 292] width 198 height 17
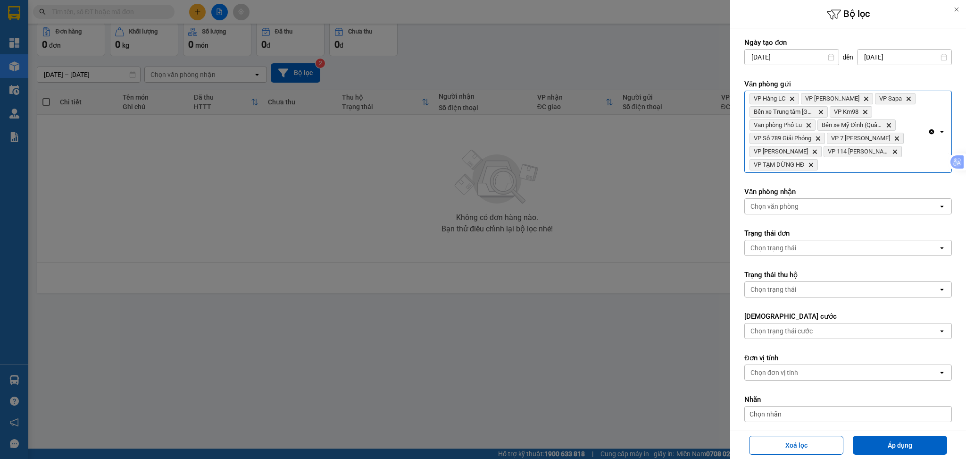
click at [908, 155] on div "VP Hàng LC Delete VP [PERSON_NAME] Delete VP Sapa Delete Bến xe Trung tâm Lào C…" at bounding box center [836, 131] width 183 height 81
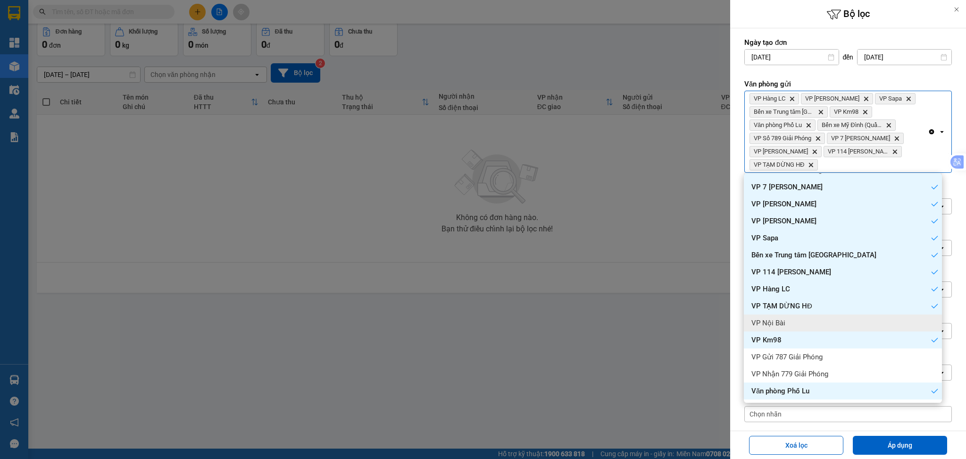
click at [849, 322] on div "VP Nội Bài" at bounding box center [843, 322] width 198 height 17
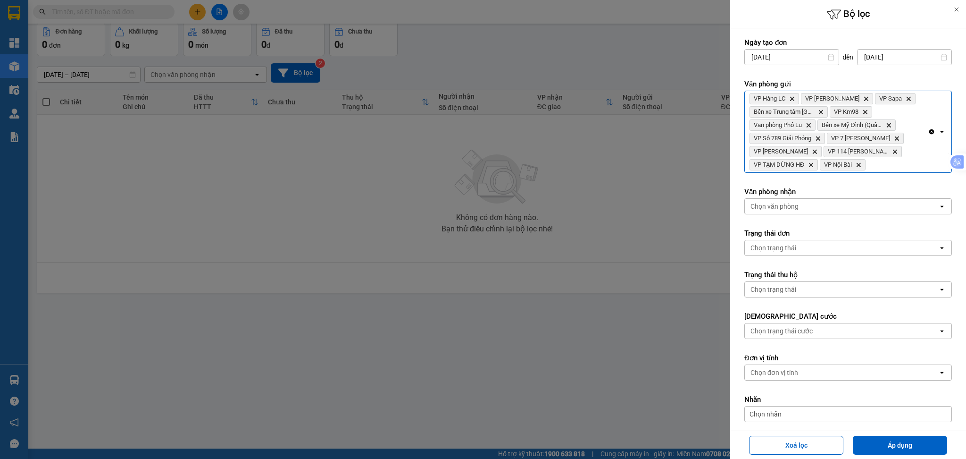
click at [891, 163] on div "VP Hàng LC Delete VP [PERSON_NAME] Delete VP Sapa Delete Bến xe Trung tâm Lào C…" at bounding box center [836, 131] width 183 height 81
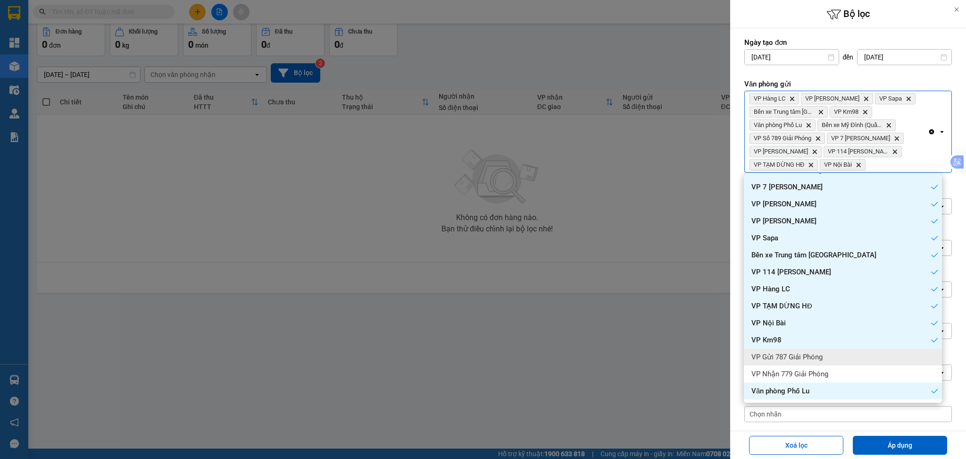
click at [864, 357] on div "VP Gửi 787 Giải Phóng" at bounding box center [843, 356] width 198 height 17
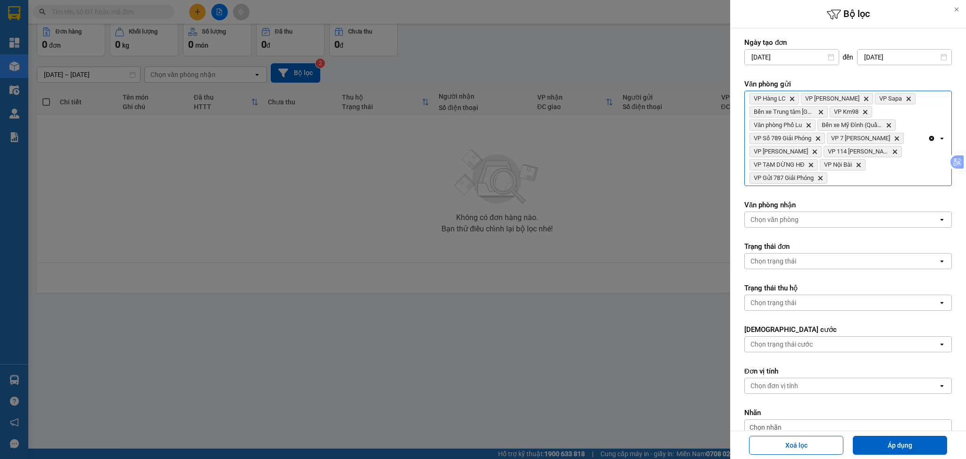
click at [895, 170] on div "VP Hàng LC Delete VP [PERSON_NAME] Delete VP Sapa Delete Bến xe Trung tâm Lào C…" at bounding box center [836, 138] width 183 height 94
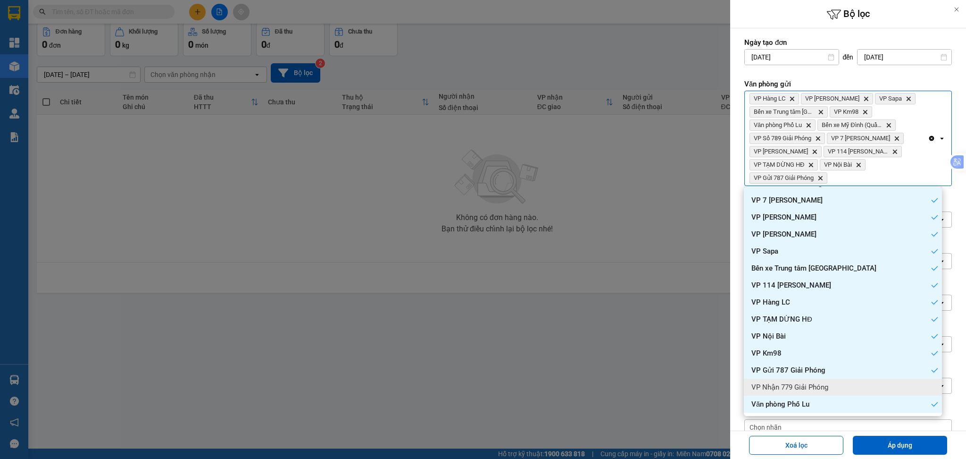
click at [878, 392] on div "VP Nhận 779 Giải Phóng" at bounding box center [843, 386] width 198 height 17
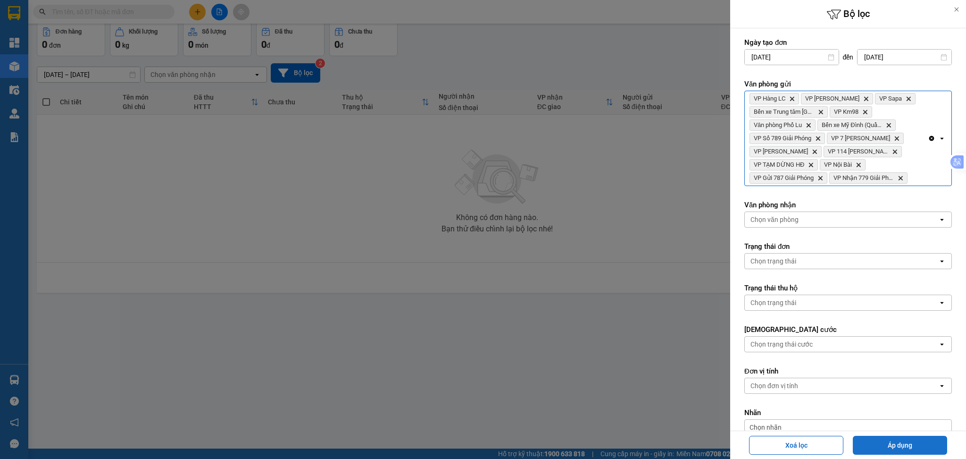
click at [919, 442] on button "Áp dụng" at bounding box center [900, 445] width 94 height 19
